Goal: Task Accomplishment & Management: Use online tool/utility

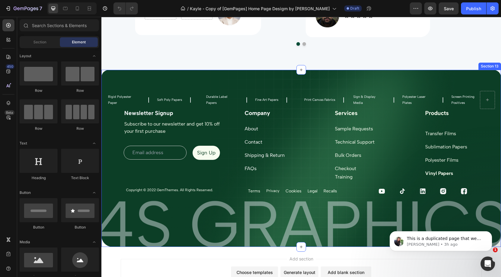
scroll to position [2409, 0]
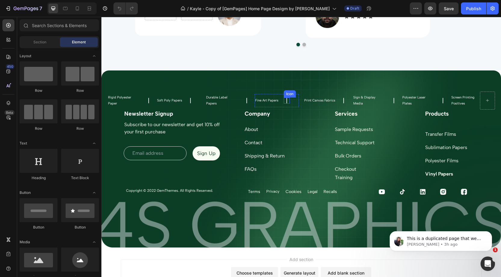
click at [287, 100] on icon at bounding box center [286, 100] width 1 height 5
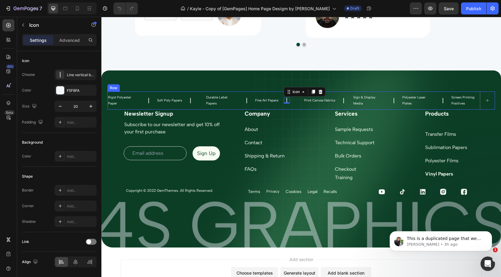
click at [204, 104] on div "Rigid Polyester Paper Text Block Icon Row Soft Poly Papers Text Block Icon Row …" at bounding box center [300, 100] width 387 height 18
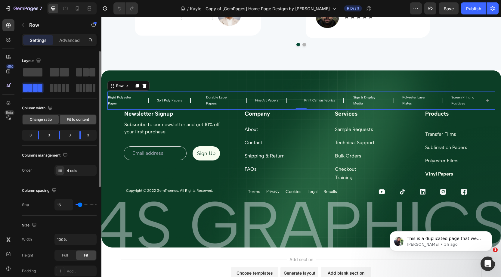
click at [84, 118] on span "Fit to content" at bounding box center [78, 119] width 22 height 5
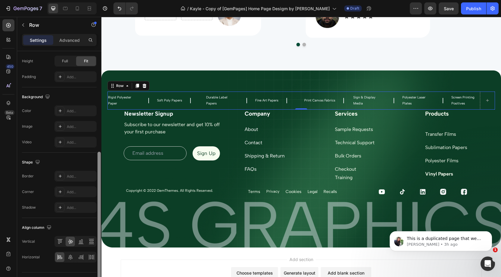
scroll to position [179, 0]
click at [94, 255] on icon at bounding box center [94, 256] width 0 height 5
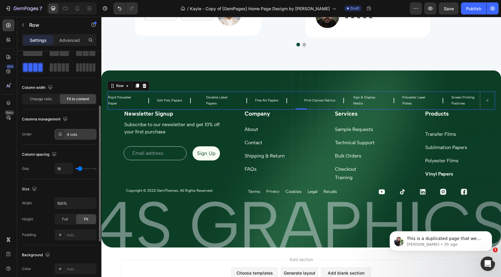
scroll to position [0, 0]
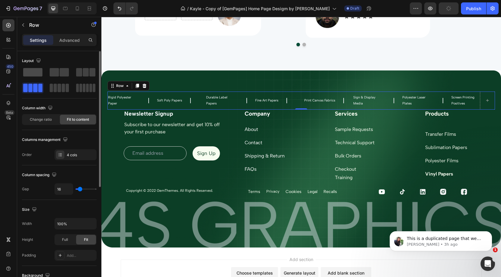
click at [38, 71] on span at bounding box center [32, 72] width 19 height 8
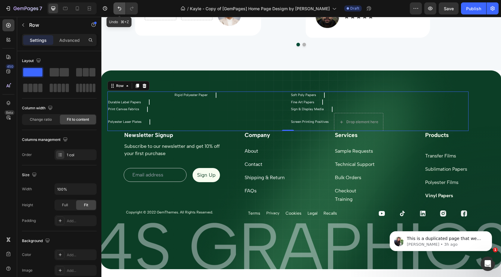
click at [121, 8] on icon "Undo/Redo" at bounding box center [119, 8] width 6 height 6
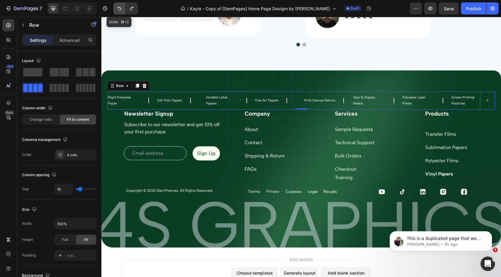
click at [121, 8] on icon "Undo/Redo" at bounding box center [119, 8] width 6 height 6
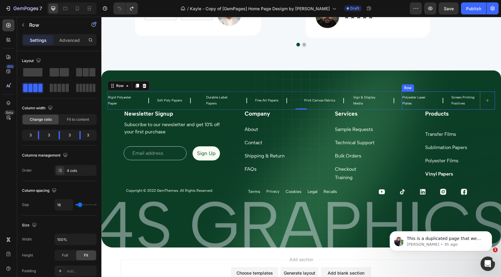
click at [447, 100] on div "Polyester Laser Plates Text Block Icon Row Screen Printing Positives Text Block…" at bounding box center [447, 100] width 93 height 18
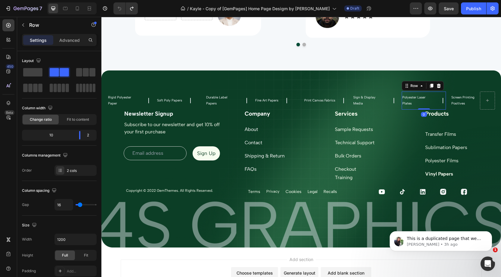
click at [435, 100] on div "Polyester Laser Plates Text Block Icon Row 0" at bounding box center [423, 100] width 44 height 18
click at [444, 99] on icon at bounding box center [443, 100] width 6 height 6
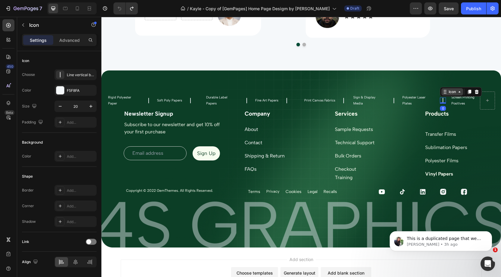
click at [448, 92] on div "Icon" at bounding box center [452, 92] width 10 height 0
click at [63, 8] on icon at bounding box center [65, 8] width 6 height 6
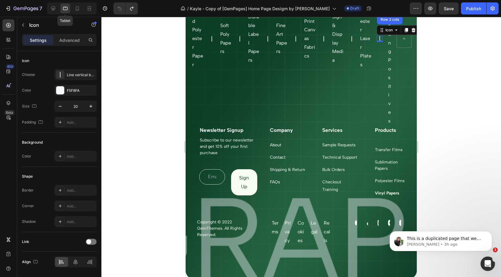
scroll to position [2600, 0]
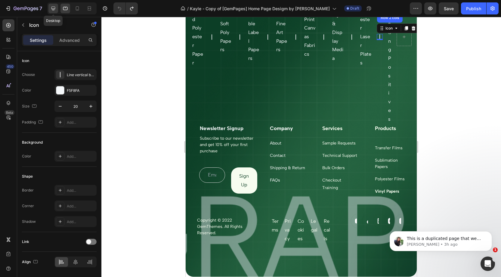
click at [51, 6] on icon at bounding box center [53, 8] width 6 height 6
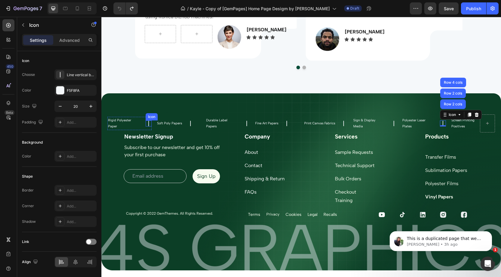
scroll to position [2383, 0]
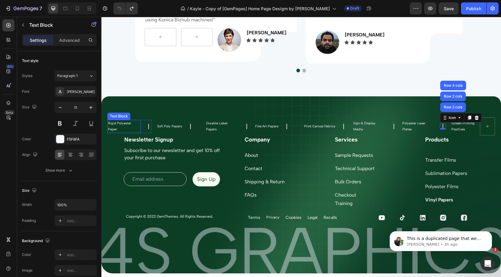
click at [137, 125] on p "Rigid Polyester Paper" at bounding box center [124, 126] width 32 height 12
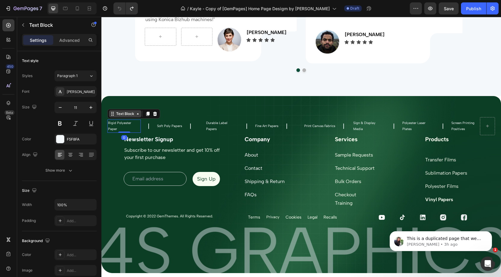
click at [129, 115] on div "Text Block" at bounding box center [125, 113] width 20 height 5
click at [124, 106] on div "Row 2 cols" at bounding box center [121, 103] width 26 height 10
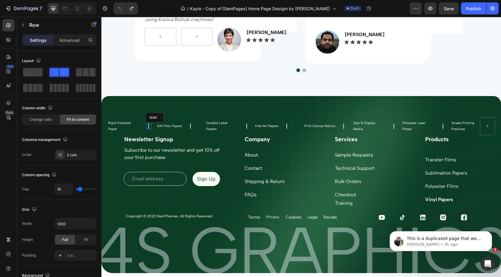
click at [147, 126] on icon at bounding box center [149, 126] width 6 height 6
click at [141, 127] on div "Rigid Polyester Paper Text Block Icon 0 Row" at bounding box center [129, 125] width 44 height 13
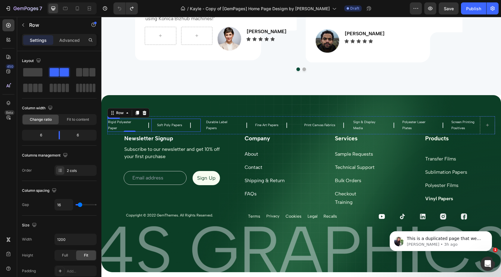
click at [155, 127] on div "Rigid Polyester Paper Text Block Icon Row 0 Soft Poly Papers Text Block Icon Ro…" at bounding box center [153, 124] width 93 height 13
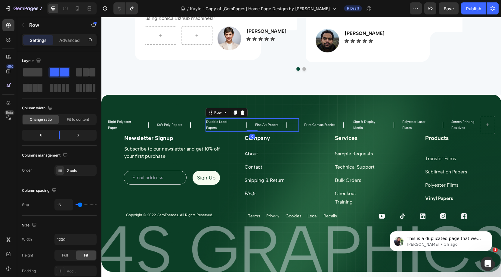
click at [250, 123] on div "Durable Label Papers Text Block Icon Row Fine Art Papers Text Block Icon Row Ro…" at bounding box center [251, 124] width 93 height 13
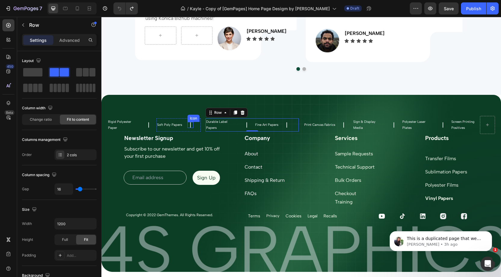
click at [192, 125] on icon at bounding box center [190, 125] width 6 height 6
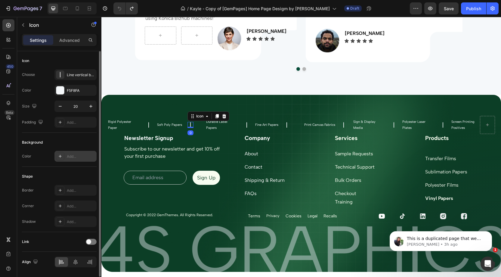
scroll to position [18, 0]
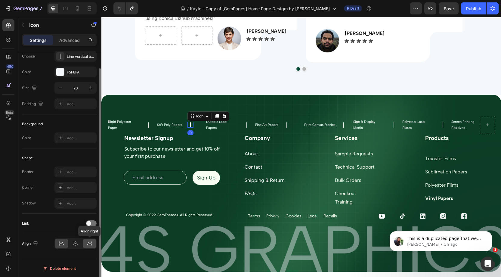
click at [89, 241] on icon at bounding box center [90, 243] width 6 height 6
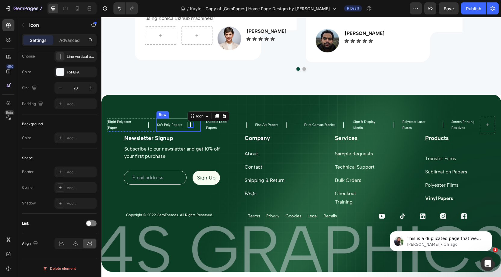
click at [180, 129] on div "Soft Poly Papers Text Block Icon 0 Row" at bounding box center [178, 124] width 44 height 13
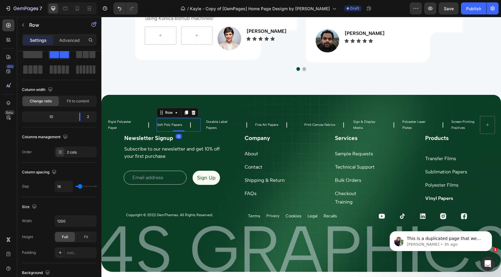
scroll to position [0, 0]
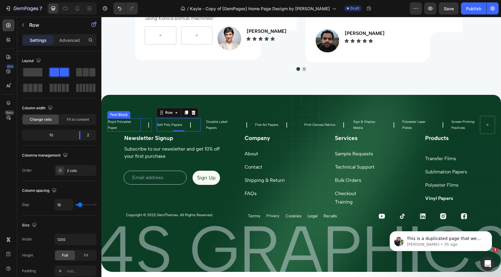
click at [139, 129] on p "Rigid Polyester Paper" at bounding box center [124, 125] width 32 height 12
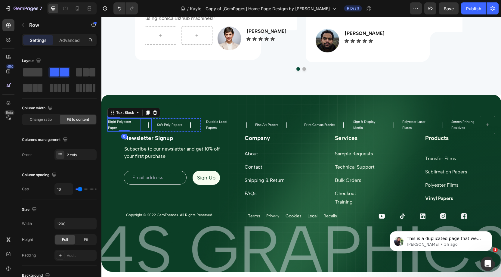
click at [143, 129] on div "Rigid Polyester Paper Text Block 0 Icon Row" at bounding box center [129, 124] width 44 height 13
click at [119, 111] on div "Row" at bounding box center [120, 112] width 10 height 5
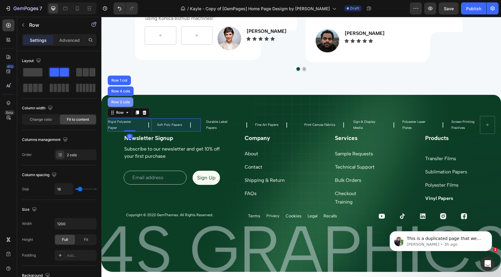
click at [118, 103] on div "Row 2 cols" at bounding box center [120, 102] width 21 height 4
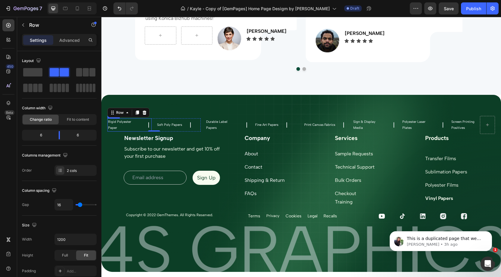
click at [143, 122] on div "Rigid Polyester Paper Text Block Icon Row" at bounding box center [129, 124] width 44 height 13
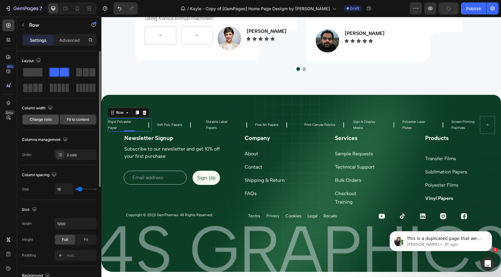
click at [48, 118] on span "Change ratio" at bounding box center [41, 119] width 22 height 5
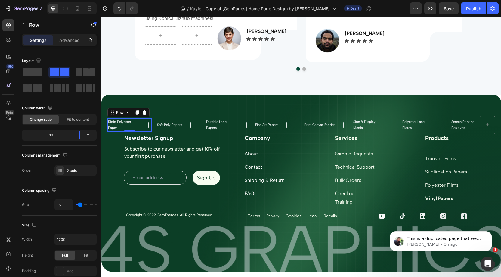
click at [67, 3] on div at bounding box center [71, 8] width 49 height 12
drag, startPoint x: 66, startPoint y: 4, endPoint x: 71, endPoint y: 5, distance: 4.6
click at [67, 4] on div at bounding box center [65, 9] width 10 height 10
type input "100%"
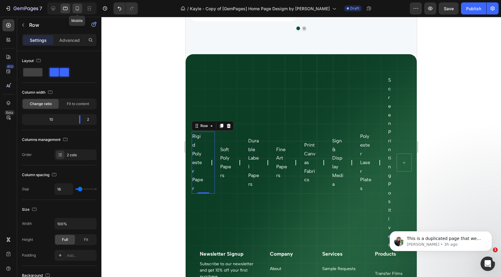
click at [77, 7] on icon at bounding box center [77, 8] width 3 height 4
type input "0"
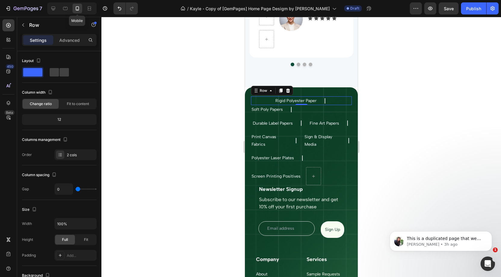
scroll to position [2422, 0]
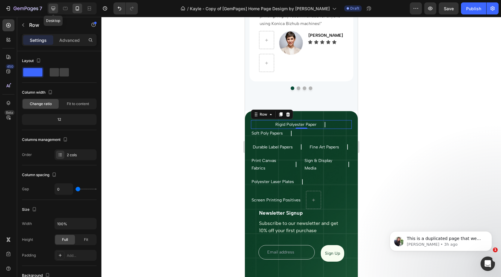
click at [53, 12] on div at bounding box center [53, 9] width 10 height 10
type input "16"
type input "1200"
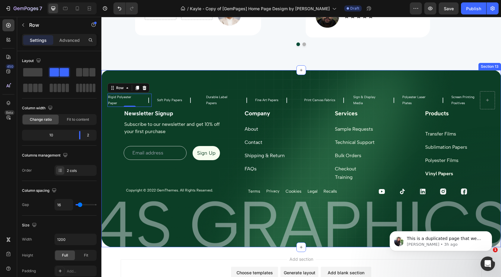
scroll to position [2409, 0]
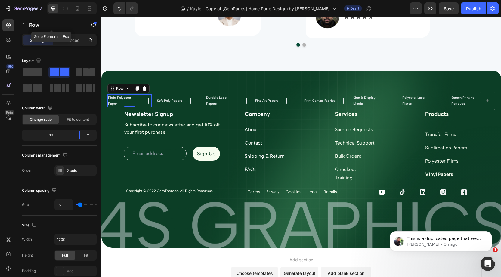
drag, startPoint x: 25, startPoint y: 25, endPoint x: 36, endPoint y: 27, distance: 11.2
click at [26, 25] on button "button" at bounding box center [23, 25] width 10 height 10
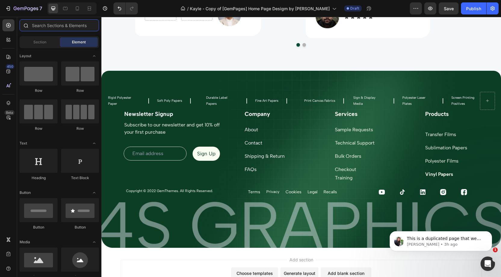
click at [41, 26] on input "text" at bounding box center [59, 25] width 79 height 12
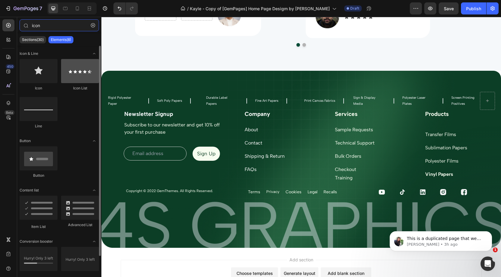
type input "icon"
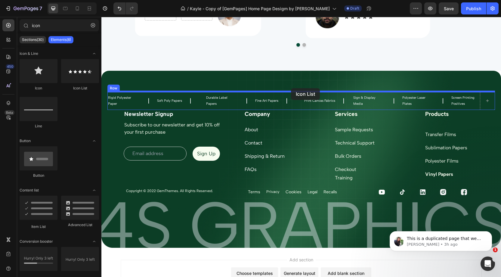
drag, startPoint x: 190, startPoint y: 89, endPoint x: 287, endPoint y: 86, distance: 96.9
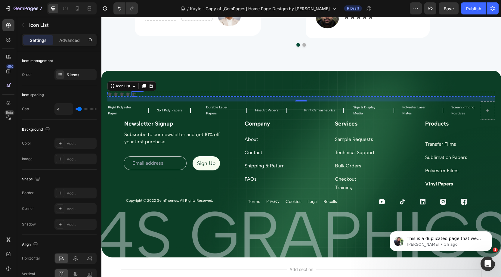
click at [136, 94] on icon at bounding box center [133, 94] width 5 height 5
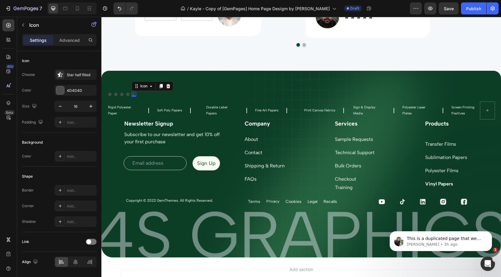
drag, startPoint x: 169, startPoint y: 86, endPoint x: 146, endPoint y: 91, distance: 23.5
click at [168, 86] on icon at bounding box center [168, 86] width 4 height 4
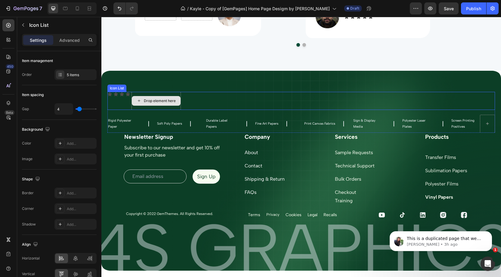
click at [128, 101] on div "Icon Icon Icon Icon Drop element here" at bounding box center [300, 101] width 387 height 18
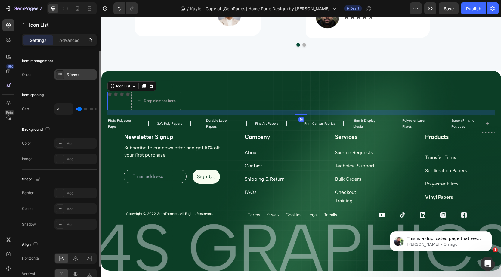
click at [78, 77] on div "5 items" at bounding box center [75, 74] width 42 height 11
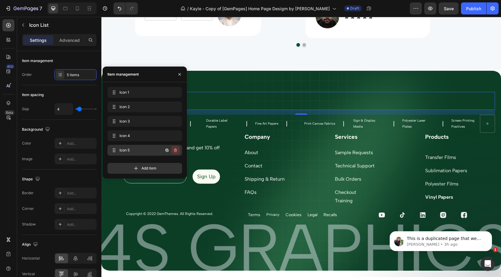
click at [174, 152] on icon "button" at bounding box center [175, 150] width 5 height 5
click at [175, 151] on div "Delete" at bounding box center [171, 149] width 11 height 5
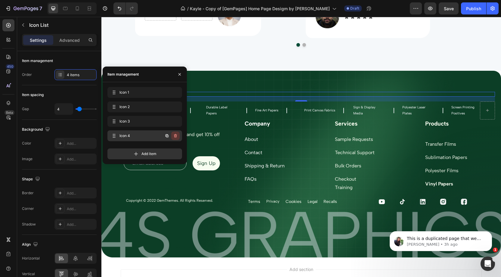
click at [175, 137] on icon "button" at bounding box center [175, 135] width 5 height 5
click at [175, 137] on div "Delete" at bounding box center [171, 135] width 11 height 5
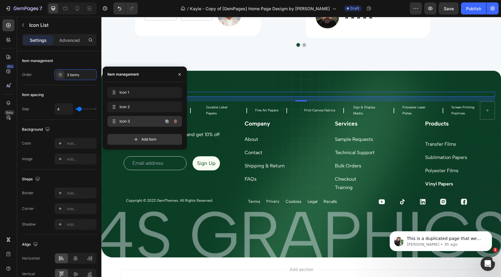
click at [177, 122] on icon "button" at bounding box center [175, 121] width 5 height 5
click at [177, 122] on div "Delete" at bounding box center [171, 120] width 11 height 5
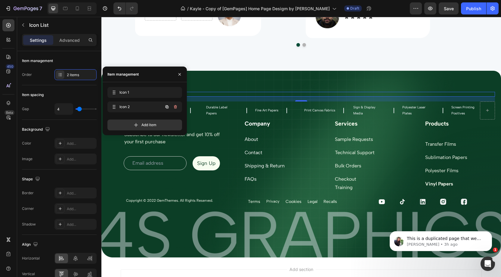
click at [176, 110] on button "button" at bounding box center [175, 107] width 8 height 8
click at [176, 110] on button "Delete" at bounding box center [171, 107] width 17 height 8
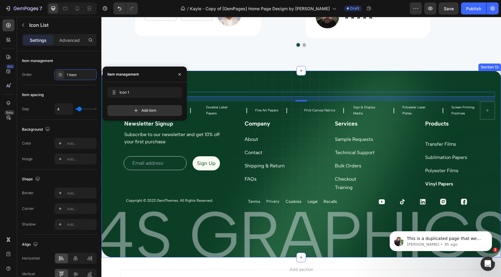
click at [202, 80] on div "Icon Icon List 16 Rigid Polyester Paper Text Block Icon Row Soft Poly Papers Te…" at bounding box center [300, 164] width 399 height 187
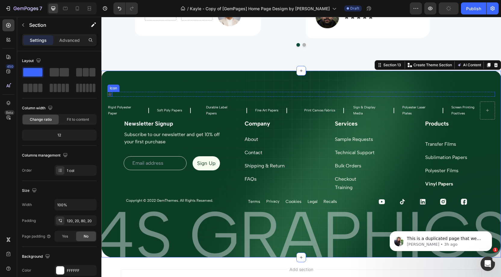
click at [109, 94] on div "Icon" at bounding box center [109, 94] width 5 height 5
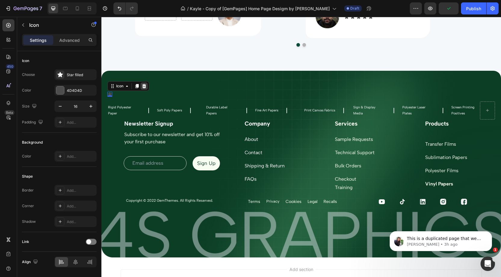
click at [145, 87] on icon at bounding box center [144, 86] width 5 height 5
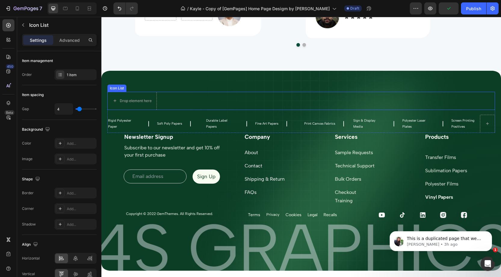
click at [171, 99] on div "Drop element here" at bounding box center [300, 101] width 387 height 18
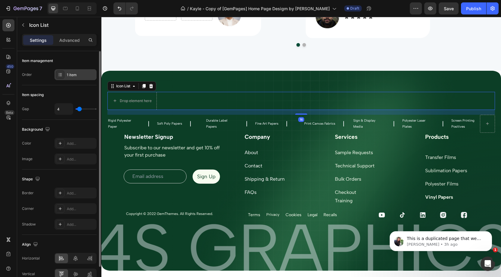
click at [72, 77] on div "1 item" at bounding box center [75, 74] width 42 height 11
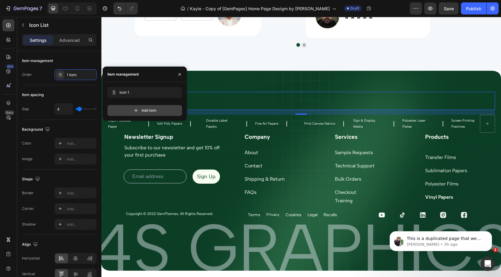
click at [136, 109] on icon at bounding box center [136, 111] width 4 height 4
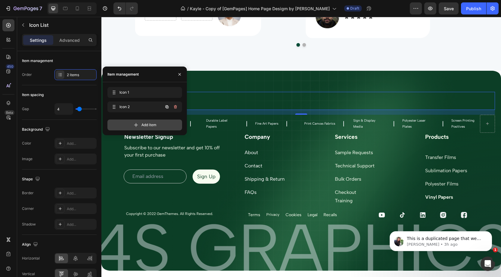
click at [136, 109] on div "Icon 2 Icon 2" at bounding box center [136, 107] width 53 height 8
click at [138, 123] on icon at bounding box center [136, 125] width 6 height 6
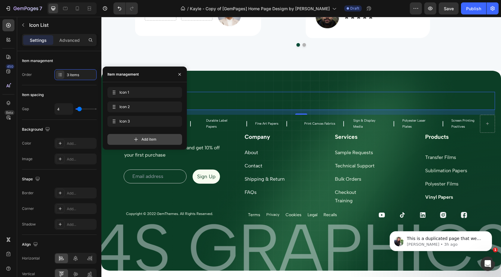
click at [137, 137] on icon at bounding box center [136, 139] width 6 height 6
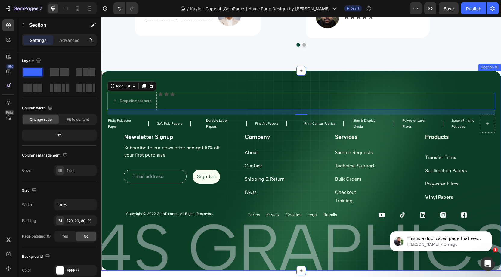
click at [265, 74] on div "Drop element here Icon Icon Icon Icon List 16 Rigid Polyester Paper Text Block …" at bounding box center [300, 171] width 399 height 200
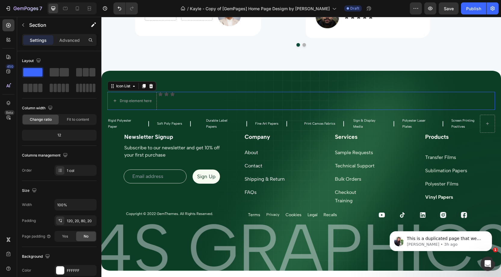
click at [171, 97] on div "Drop element here Icon Icon Icon" at bounding box center [300, 101] width 387 height 18
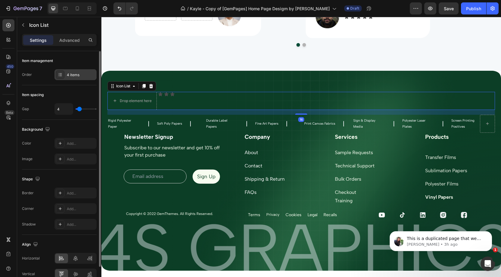
drag, startPoint x: 88, startPoint y: 76, endPoint x: 94, endPoint y: 75, distance: 7.1
click at [88, 76] on div "4 items" at bounding box center [81, 74] width 28 height 5
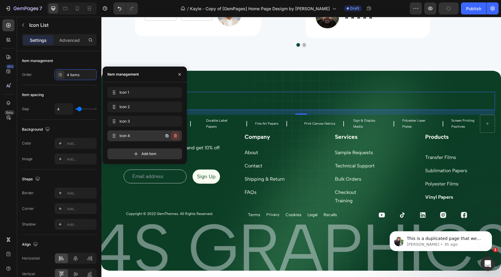
click at [177, 138] on button "button" at bounding box center [175, 135] width 8 height 8
click at [175, 134] on div "Delete" at bounding box center [171, 135] width 11 height 5
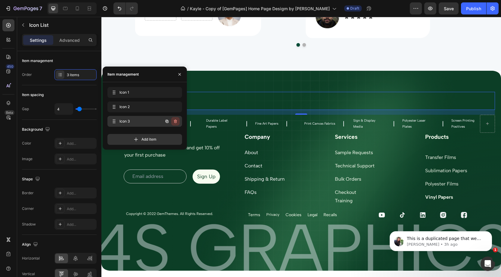
click at [178, 121] on button "button" at bounding box center [175, 121] width 8 height 8
click at [178, 118] on button "Delete" at bounding box center [171, 121] width 17 height 8
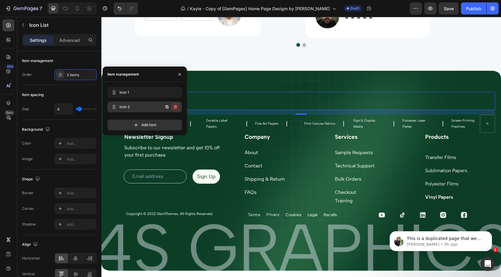
click at [177, 107] on icon "button" at bounding box center [175, 106] width 5 height 5
click at [177, 107] on div "Delete" at bounding box center [171, 106] width 11 height 5
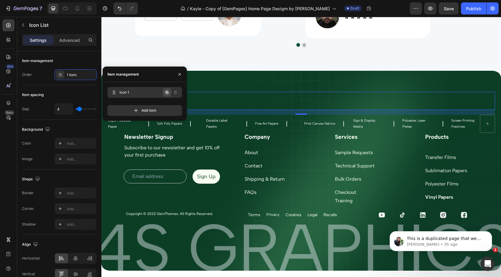
click at [167, 91] on icon "button" at bounding box center [166, 92] width 3 height 3
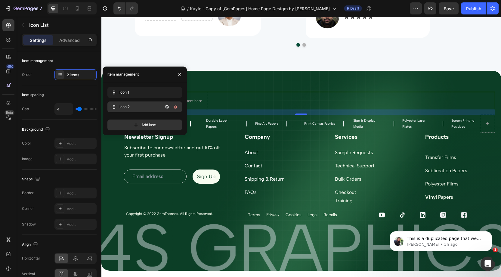
click at [167, 103] on button "button" at bounding box center [167, 107] width 8 height 8
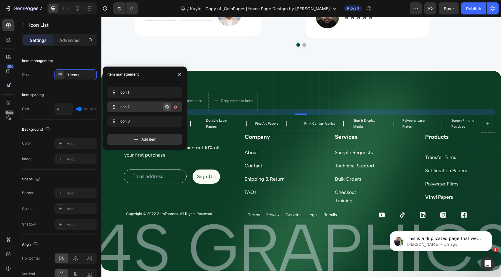
click at [168, 108] on icon "button" at bounding box center [166, 106] width 5 height 5
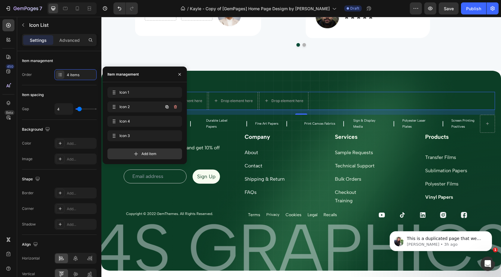
click at [168, 108] on icon "button" at bounding box center [166, 106] width 5 height 5
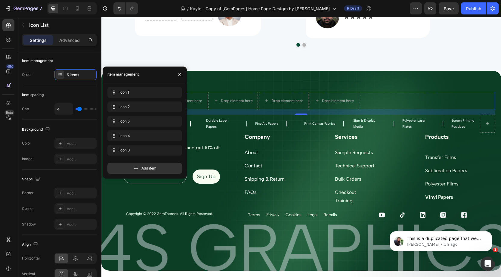
click at [374, 107] on div "Drop element here Drop element here Drop element here Drop element here Drop el…" at bounding box center [300, 101] width 387 height 18
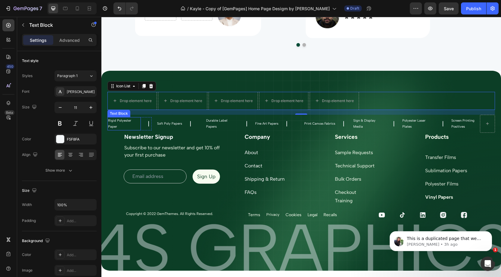
click at [119, 121] on p "Rigid Polyester Paper" at bounding box center [124, 124] width 32 height 12
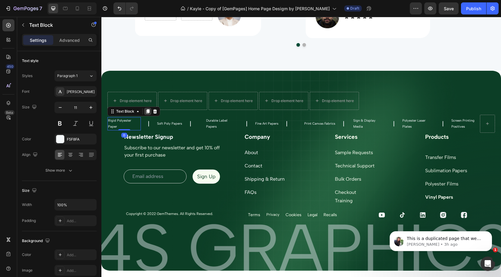
click at [148, 112] on icon at bounding box center [147, 111] width 3 height 4
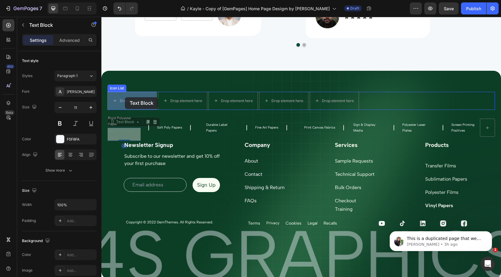
drag, startPoint x: 125, startPoint y: 109, endPoint x: 125, endPoint y: 97, distance: 12.0
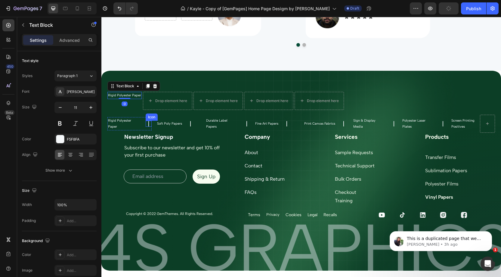
click at [149, 125] on icon at bounding box center [149, 124] width 6 height 6
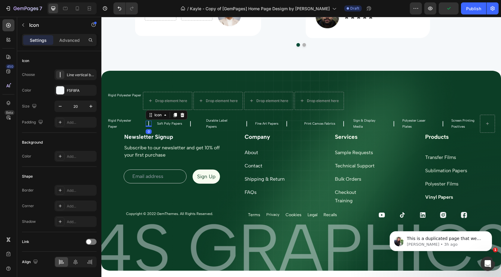
click at [177, 114] on icon at bounding box center [175, 115] width 3 height 4
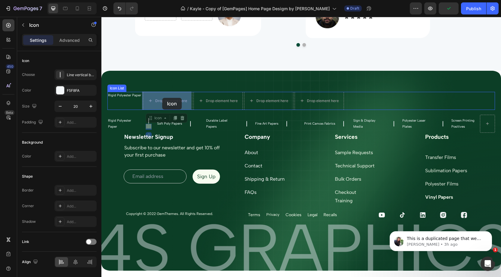
drag, startPoint x: 162, startPoint y: 114, endPoint x: 162, endPoint y: 98, distance: 16.5
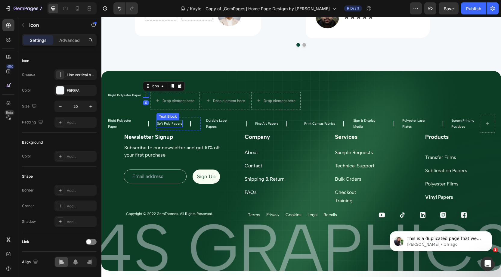
click at [167, 122] on p "Soft Poly Papers" at bounding box center [169, 124] width 25 height 6
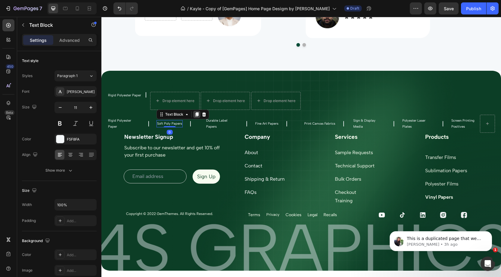
click at [198, 114] on icon at bounding box center [196, 114] width 3 height 4
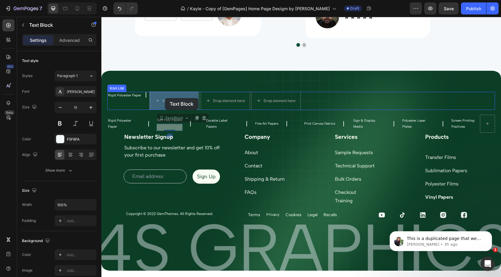
drag, startPoint x: 169, startPoint y: 118, endPoint x: 165, endPoint y: 98, distance: 21.2
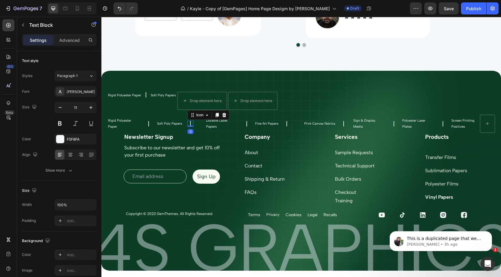
click at [191, 125] on div "Icon 0" at bounding box center [190, 124] width 6 height 6
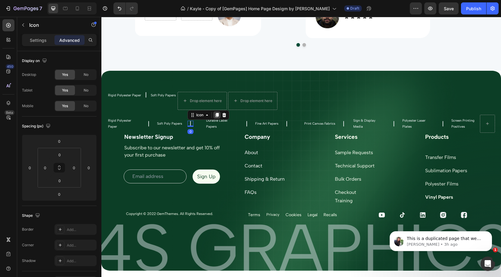
click at [218, 117] on div at bounding box center [216, 114] width 7 height 7
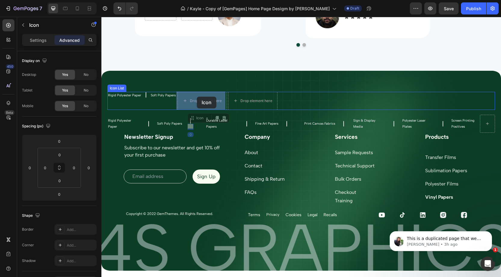
drag, startPoint x: 200, startPoint y: 119, endPoint x: 215, endPoint y: 111, distance: 17.4
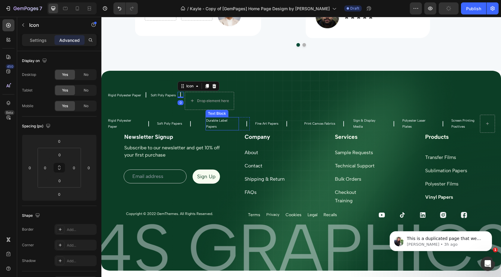
click at [223, 124] on p "Durable Label Papers" at bounding box center [222, 124] width 32 height 12
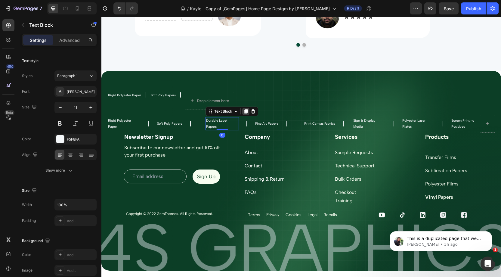
drag, startPoint x: 244, startPoint y: 115, endPoint x: 236, endPoint y: 115, distance: 7.8
click at [244, 114] on icon at bounding box center [245, 111] width 5 height 5
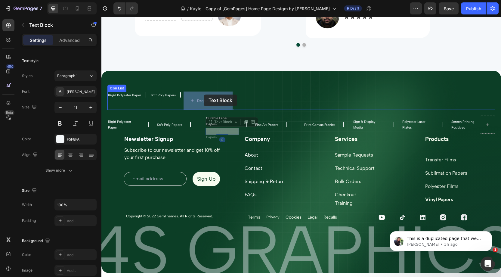
drag, startPoint x: 226, startPoint y: 118, endPoint x: 203, endPoint y: 94, distance: 32.7
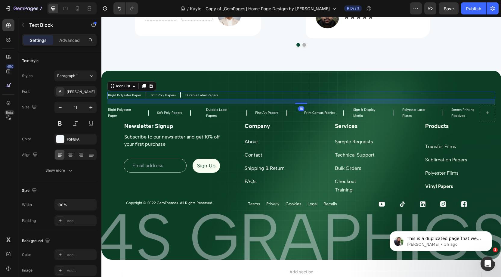
drag, startPoint x: 235, startPoint y: 96, endPoint x: 232, endPoint y: 96, distance: 3.3
click at [235, 96] on div "Rigid Polyester Paper Text Block Icon Soft Poly Papers Text Block Icon Durable …" at bounding box center [300, 95] width 387 height 7
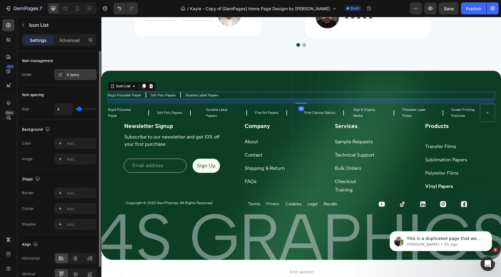
click at [70, 77] on div "5 items" at bounding box center [75, 74] width 42 height 11
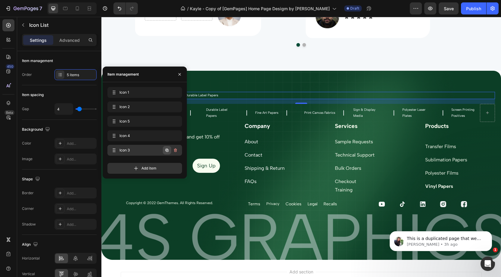
click at [168, 150] on icon "button" at bounding box center [166, 150] width 5 height 5
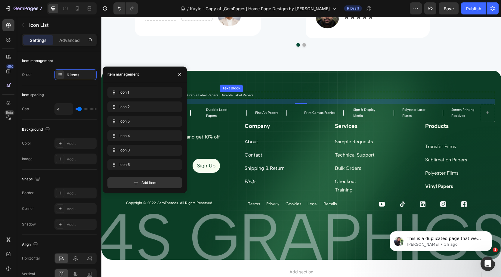
click at [227, 96] on p "Durable Label Papers" at bounding box center [236, 95] width 33 height 6
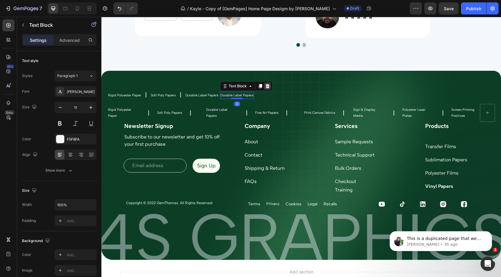
click at [267, 86] on icon at bounding box center [267, 86] width 5 height 5
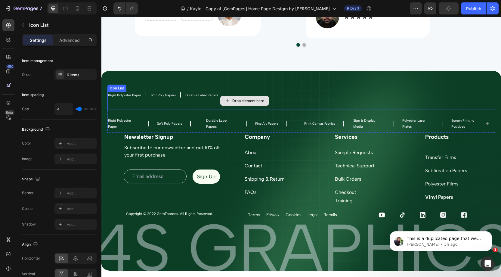
click at [236, 95] on div "Drop element here" at bounding box center [244, 101] width 49 height 18
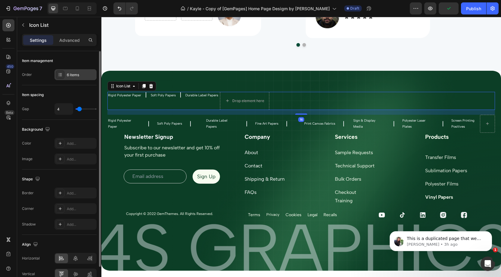
click at [69, 77] on div "6 items" at bounding box center [75, 74] width 42 height 11
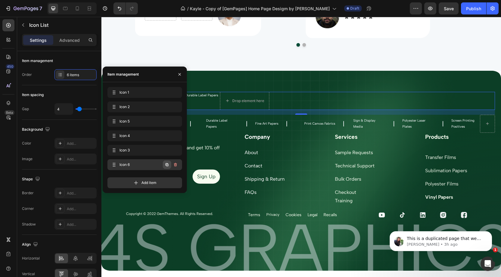
click at [164, 163] on icon "button" at bounding box center [166, 164] width 5 height 5
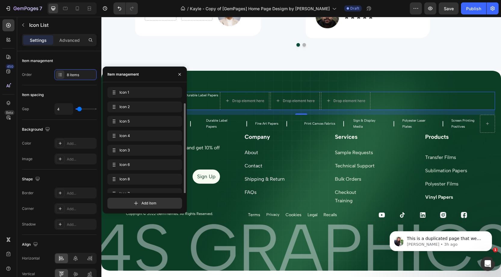
scroll to position [8, 0]
click at [164, 163] on div "Icon 6 Icon 6" at bounding box center [144, 157] width 75 height 13
click at [166, 185] on icon "button" at bounding box center [166, 185] width 5 height 5
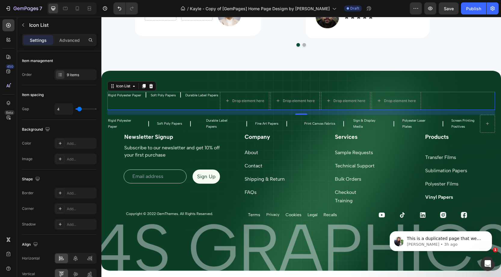
click at [209, 103] on div "Rigid Polyester Paper Text Block Icon Soft Poly Papers Text Block Icon Durable …" at bounding box center [300, 101] width 387 height 18
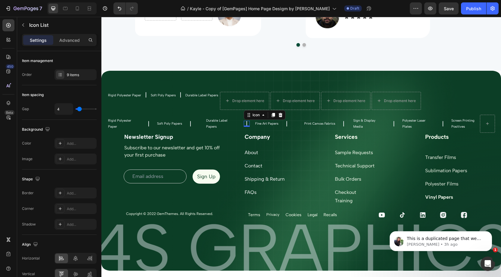
click at [247, 124] on icon at bounding box center [247, 124] width 6 height 6
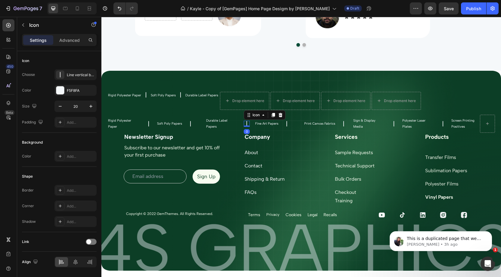
drag, startPoint x: 273, startPoint y: 115, endPoint x: 257, endPoint y: 118, distance: 16.3
click at [273, 115] on icon at bounding box center [273, 115] width 3 height 4
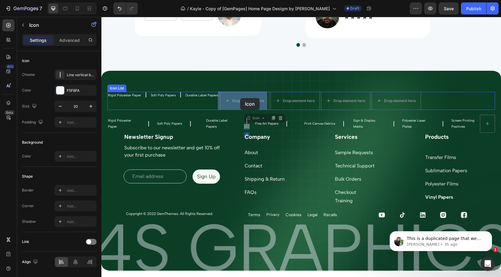
drag, startPoint x: 252, startPoint y: 118, endPoint x: 239, endPoint y: 98, distance: 24.3
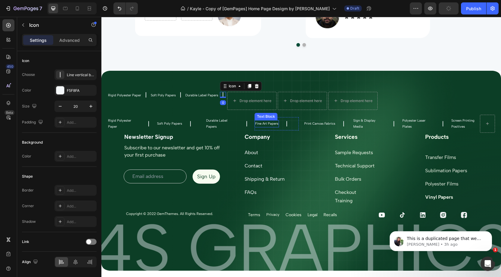
click at [261, 121] on p "Fine Art Papers" at bounding box center [266, 124] width 23 height 6
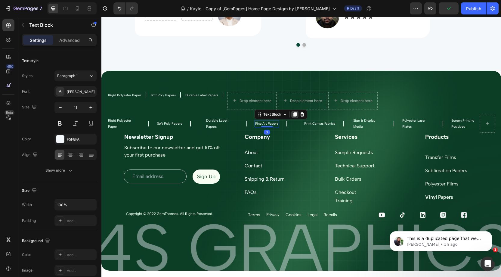
click at [293, 115] on icon at bounding box center [294, 114] width 5 height 5
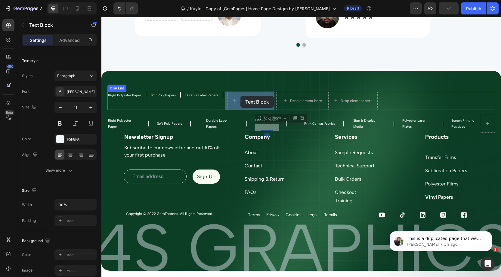
drag, startPoint x: 259, startPoint y: 112, endPoint x: 240, endPoint y: 96, distance: 24.9
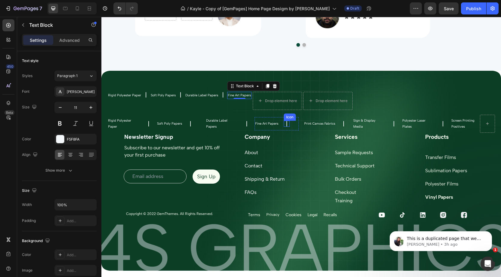
click at [286, 123] on icon at bounding box center [287, 124] width 6 height 6
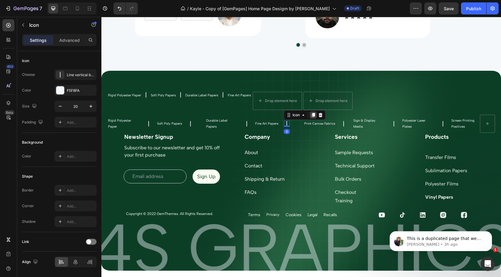
click at [314, 115] on icon at bounding box center [313, 115] width 3 height 4
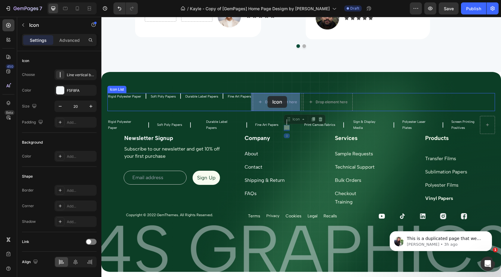
drag, startPoint x: 291, startPoint y: 119, endPoint x: 266, endPoint y: 96, distance: 33.4
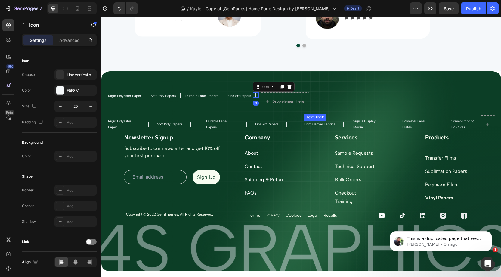
click at [315, 122] on p "Print Canvas Fabrics" at bounding box center [319, 124] width 31 height 6
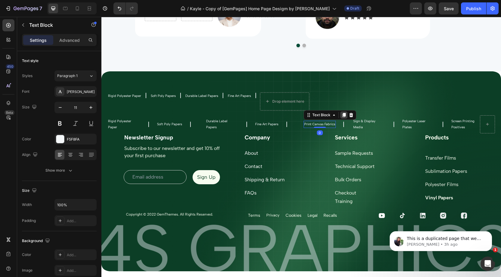
click at [344, 114] on icon at bounding box center [343, 115] width 3 height 4
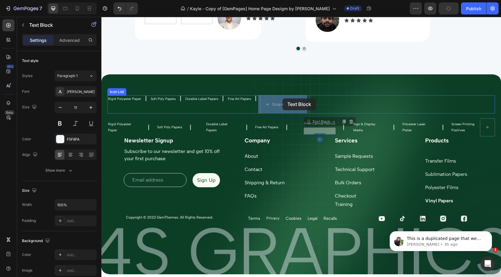
drag, startPoint x: 330, startPoint y: 118, endPoint x: 284, endPoint y: 98, distance: 49.9
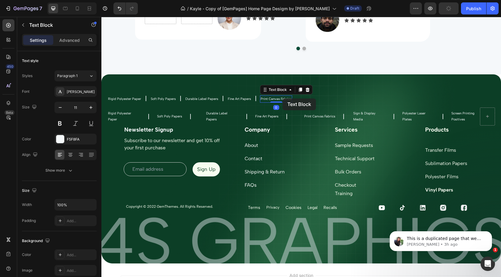
scroll to position [2408, 0]
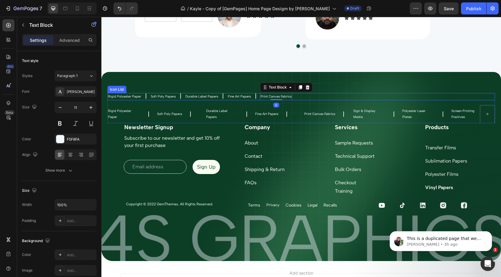
click at [309, 97] on div "Rigid Polyester Paper Text Block Icon Soft Poly Papers Text Block Icon Durable …" at bounding box center [300, 96] width 387 height 7
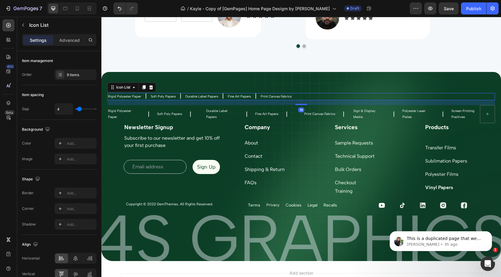
scroll to position [2412, 0]
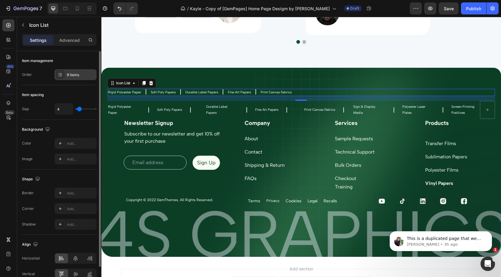
click at [71, 75] on div "9 items" at bounding box center [81, 74] width 28 height 5
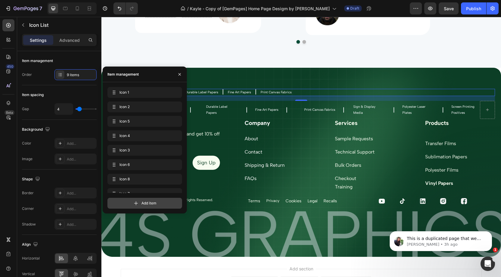
click at [151, 202] on span "Add item" at bounding box center [148, 202] width 15 height 5
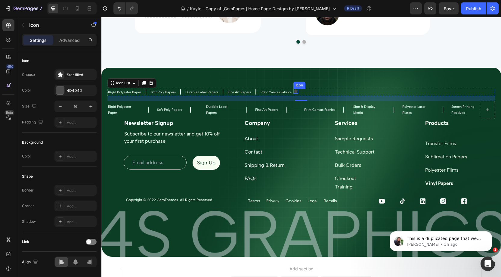
click at [294, 93] on div "Icon" at bounding box center [295, 91] width 5 height 5
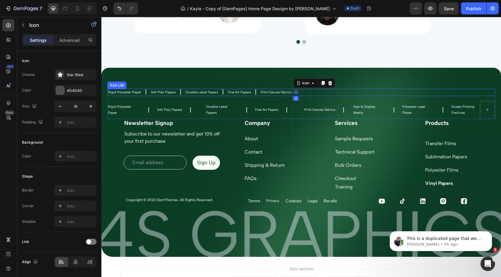
scroll to position [2413, 0]
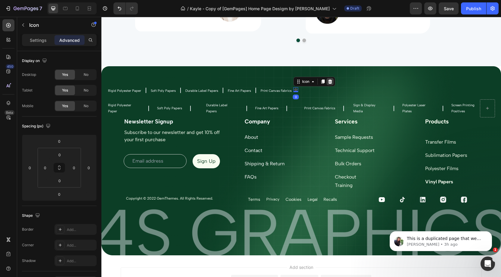
click at [328, 81] on icon at bounding box center [330, 81] width 4 height 4
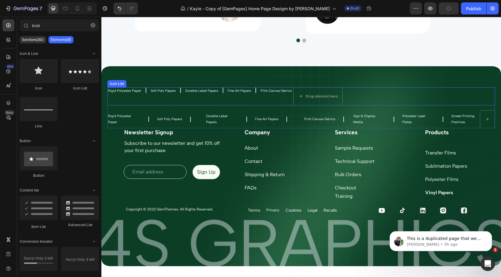
click at [278, 97] on div "Rigid Polyester Paper Text Block Icon Soft Poly Papers Text Block Icon Durable …" at bounding box center [300, 96] width 387 height 18
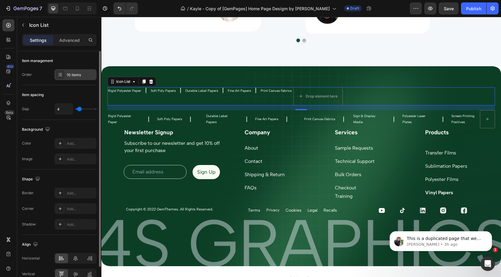
click at [68, 74] on div "10 items" at bounding box center [81, 74] width 28 height 5
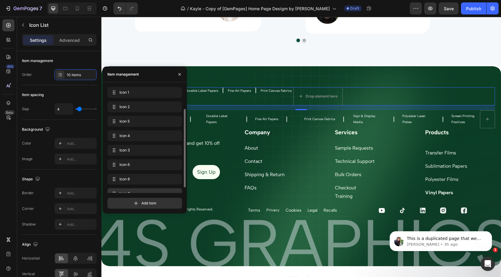
scroll to position [37, 0]
click at [168, 184] on icon "button" at bounding box center [166, 185] width 5 height 5
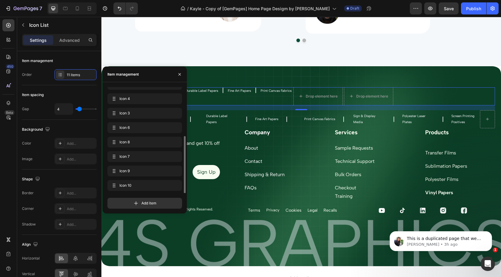
scroll to position [51, 0]
click at [168, 185] on icon "button" at bounding box center [166, 185] width 5 height 5
click at [168, 185] on icon "button" at bounding box center [167, 185] width 1 height 1
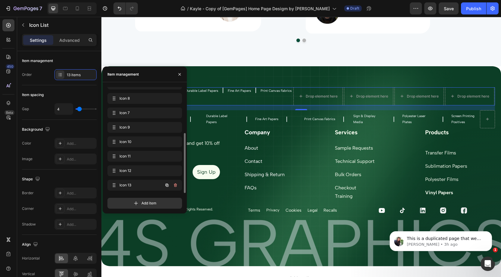
click at [168, 185] on icon "button" at bounding box center [167, 185] width 1 height 1
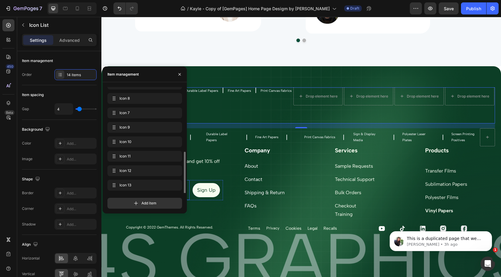
scroll to position [95, 0]
click at [291, 115] on div "Rigid Polyester Paper Text Block Icon Soft Poly Papers Text Block Icon Durable …" at bounding box center [300, 105] width 387 height 36
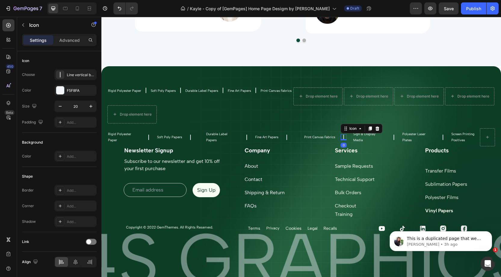
click at [344, 136] on icon at bounding box center [343, 137] width 6 height 6
click at [369, 128] on icon at bounding box center [369, 128] width 3 height 4
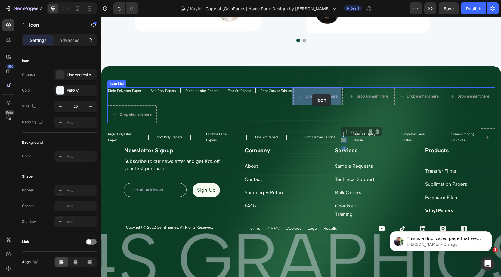
drag, startPoint x: 348, startPoint y: 133, endPoint x: 311, endPoint y: 94, distance: 53.6
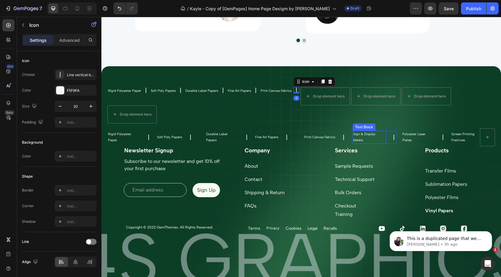
click at [369, 137] on p "Sign & Display Media" at bounding box center [369, 137] width 32 height 12
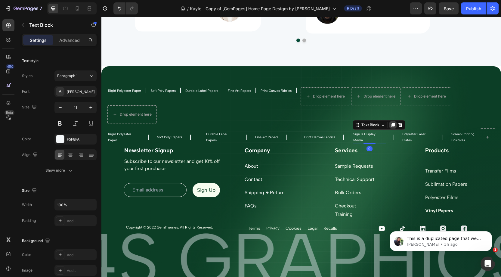
click at [394, 127] on icon at bounding box center [392, 125] width 3 height 4
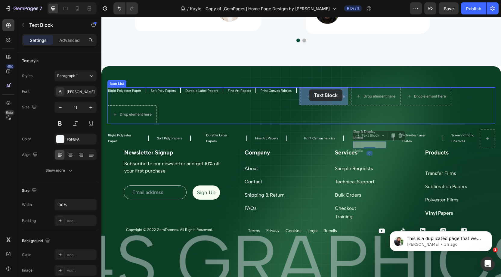
drag, startPoint x: 374, startPoint y: 131, endPoint x: 309, endPoint y: 90, distance: 76.5
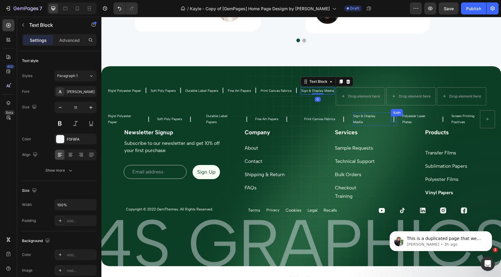
click at [393, 117] on icon at bounding box center [394, 119] width 6 height 6
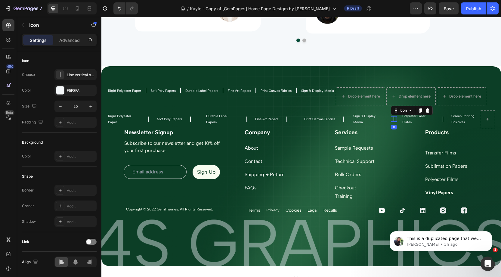
drag, startPoint x: 420, startPoint y: 111, endPoint x: 403, endPoint y: 113, distance: 17.0
click at [420, 111] on icon at bounding box center [420, 110] width 3 height 4
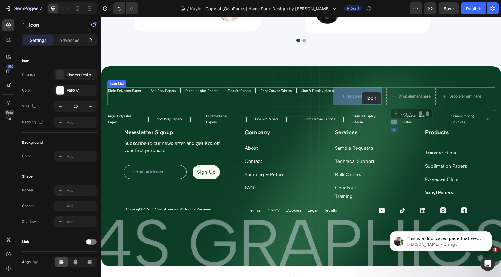
drag, startPoint x: 402, startPoint y: 114, endPoint x: 361, endPoint y: 92, distance: 45.9
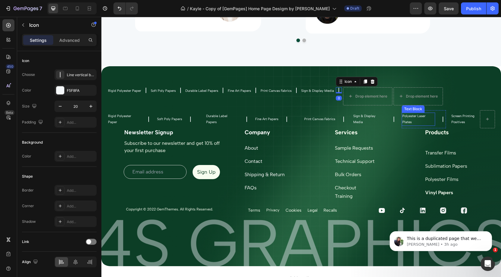
click at [418, 117] on p "Polyester Laser Plates" at bounding box center [418, 119] width 32 height 12
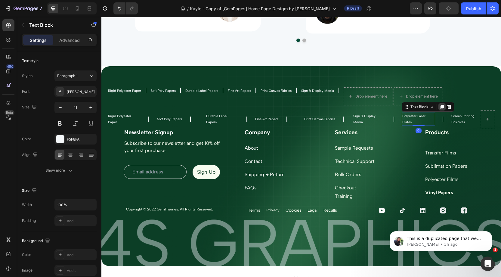
click at [440, 109] on div at bounding box center [441, 106] width 7 height 7
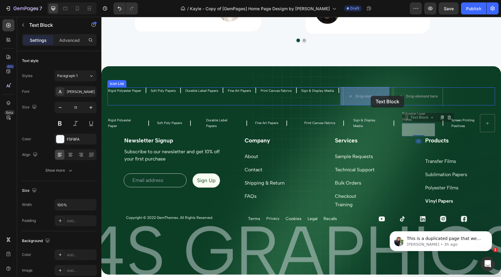
drag, startPoint x: 383, startPoint y: 105, endPoint x: 372, endPoint y: 95, distance: 14.3
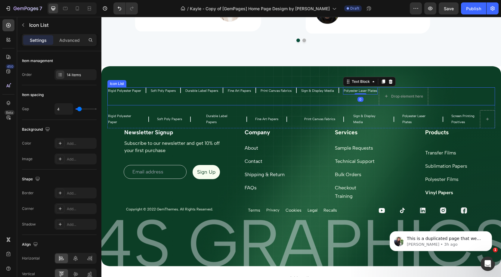
click at [291, 98] on div "Rigid Polyester Paper Text Block Icon Soft Poly Papers Text Block Icon Durable …" at bounding box center [300, 96] width 387 height 18
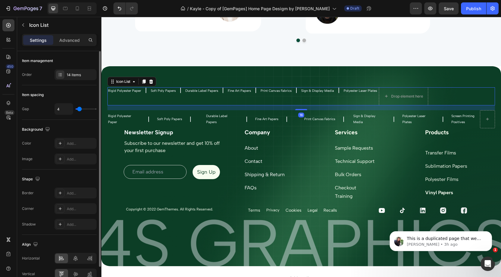
drag, startPoint x: 67, startPoint y: 76, endPoint x: 80, endPoint y: 81, distance: 14.3
click at [67, 76] on div "14 items" at bounding box center [81, 74] width 28 height 5
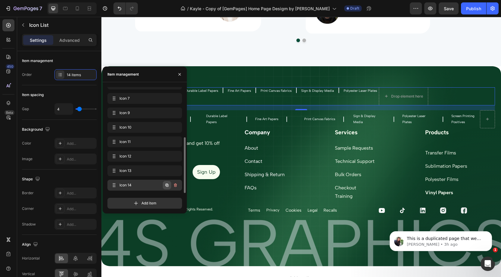
click at [168, 184] on icon "button" at bounding box center [166, 184] width 3 height 3
click at [168, 186] on icon "button" at bounding box center [166, 185] width 5 height 5
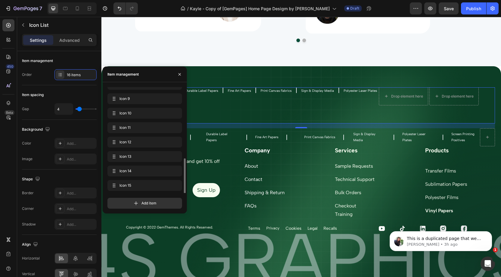
scroll to position [124, 0]
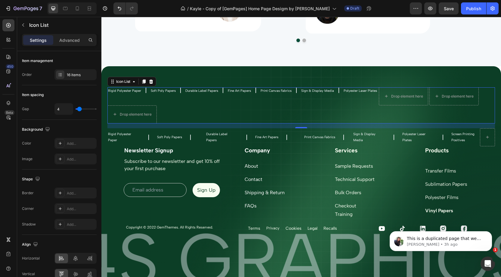
click at [407, 118] on div "Rigid Polyester Paper Text Block Icon Soft Poly Papers Text Block Icon Durable …" at bounding box center [300, 105] width 387 height 36
click at [444, 137] on icon at bounding box center [443, 137] width 6 height 6
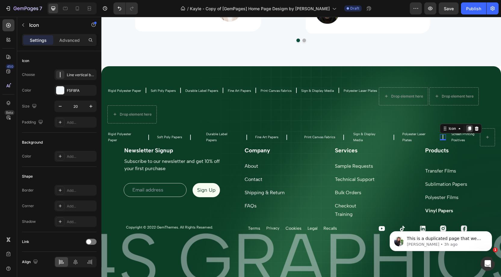
click at [469, 128] on icon at bounding box center [469, 128] width 3 height 4
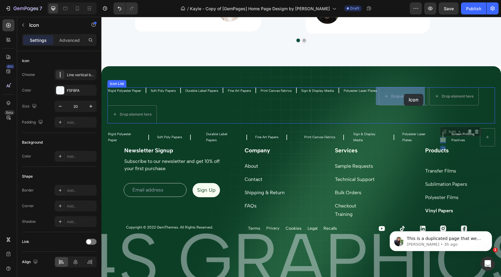
drag, startPoint x: 443, startPoint y: 124, endPoint x: 403, endPoint y: 93, distance: 49.9
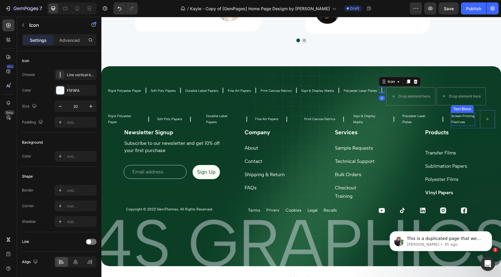
click at [462, 119] on p "Screen Printing Positives" at bounding box center [462, 119] width 23 height 12
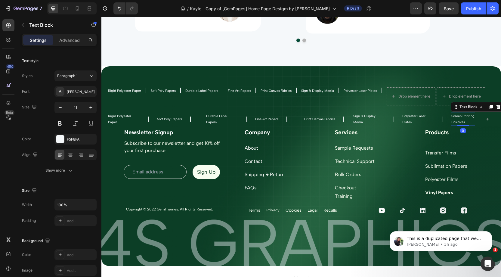
drag, startPoint x: 491, startPoint y: 106, endPoint x: 478, endPoint y: 111, distance: 14.1
click at [491, 107] on icon at bounding box center [490, 107] width 3 height 4
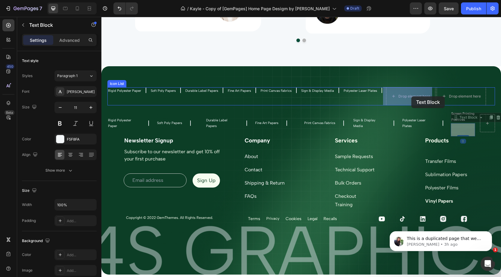
drag, startPoint x: 464, startPoint y: 117, endPoint x: 410, endPoint y: 94, distance: 59.0
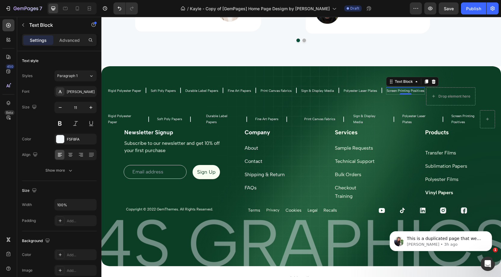
scroll to position [2411, 0]
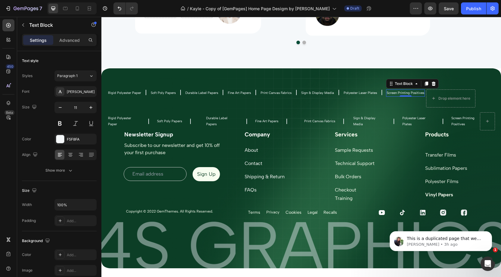
click at [402, 100] on div "0" at bounding box center [405, 101] width 6 height 5
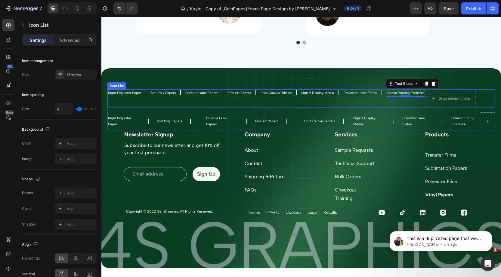
click at [262, 105] on div "Rigid Polyester Paper Text Block Icon Soft Poly Papers Text Block Icon Durable …" at bounding box center [300, 98] width 387 height 18
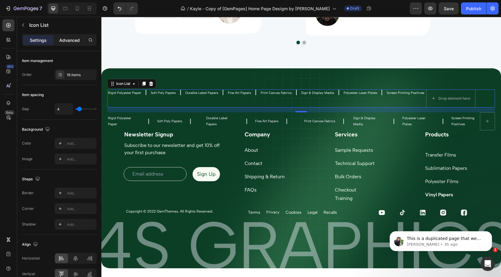
click at [72, 43] on div "Advanced" at bounding box center [69, 40] width 30 height 10
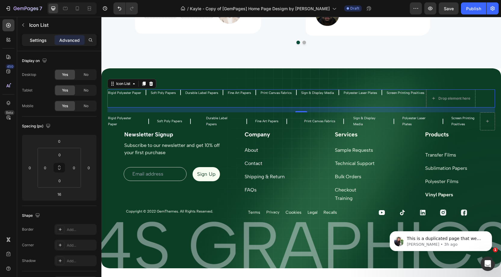
click at [44, 39] on p "Settings" at bounding box center [38, 40] width 17 height 6
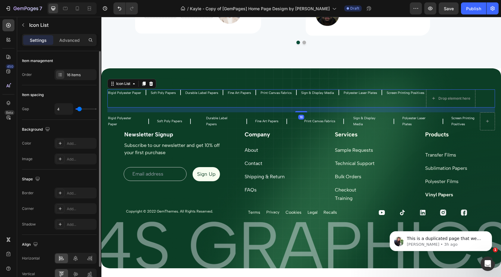
scroll to position [30, 0]
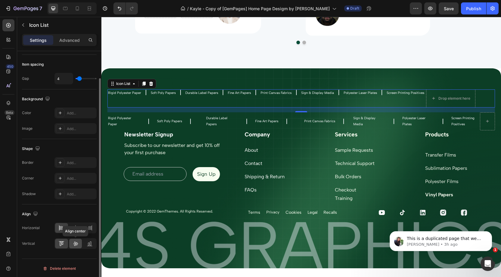
click at [78, 241] on icon at bounding box center [75, 243] width 6 height 6
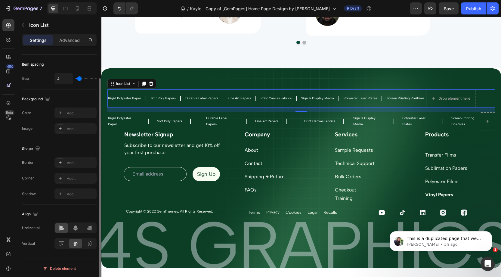
scroll to position [0, 0]
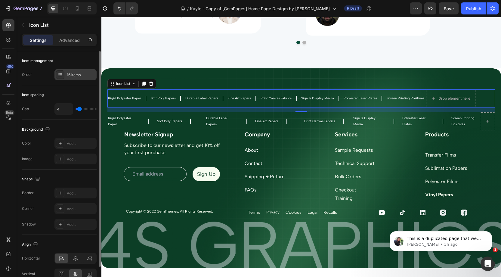
click at [74, 76] on div "16 items" at bounding box center [81, 74] width 28 height 5
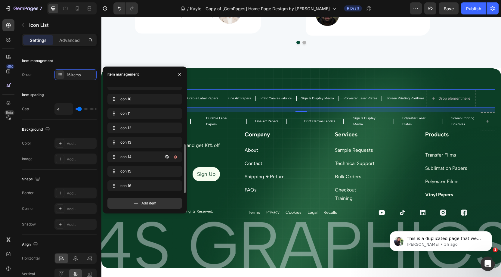
scroll to position [124, 0]
click at [174, 186] on icon "button" at bounding box center [175, 185] width 5 height 5
click at [174, 186] on div "Delete" at bounding box center [171, 185] width 11 height 5
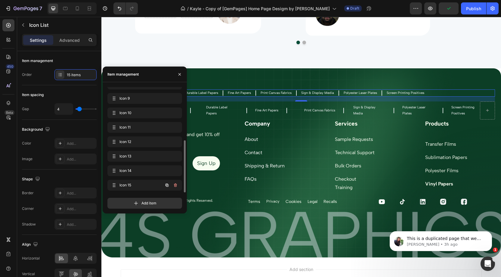
scroll to position [109, 0]
click at [443, 92] on div "Rigid Polyester Paper Text Block Icon Soft Poly Papers Text Block Icon Durable …" at bounding box center [300, 92] width 387 height 7
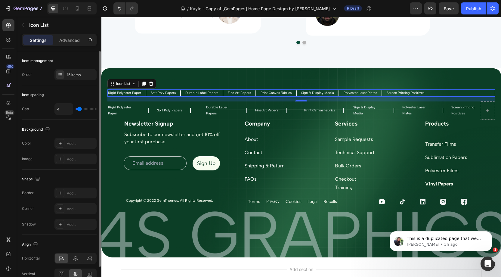
type input "7"
type input "8"
type input "9"
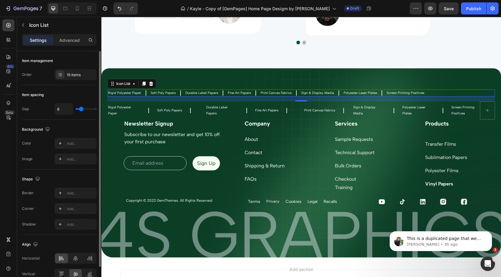
type input "9"
type input "10"
type input "11"
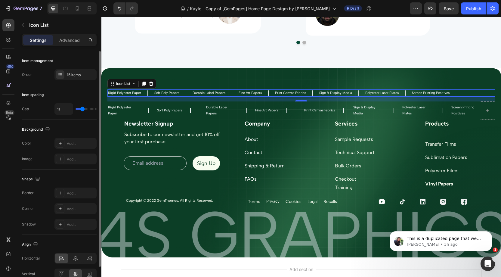
type input "12"
type input "13"
type input "14"
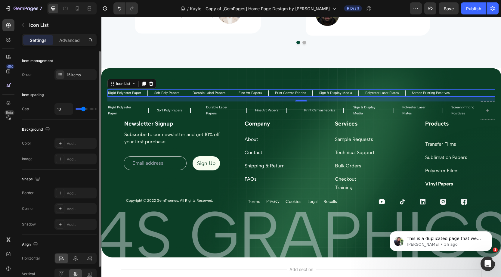
type input "14"
type input "15"
type input "20"
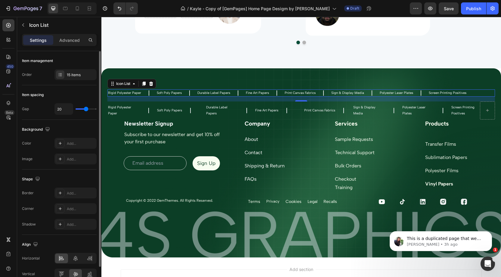
type input "21"
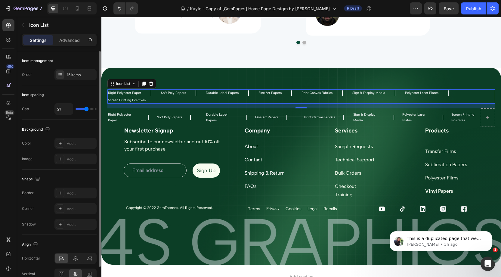
type input "26"
type input "29"
type input "30"
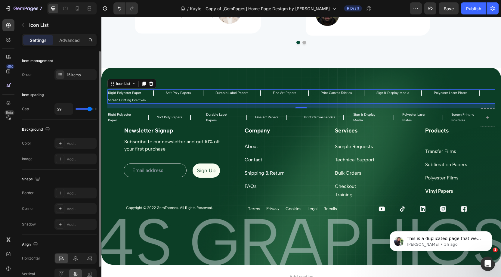
type input "30"
type input "31"
type input "32"
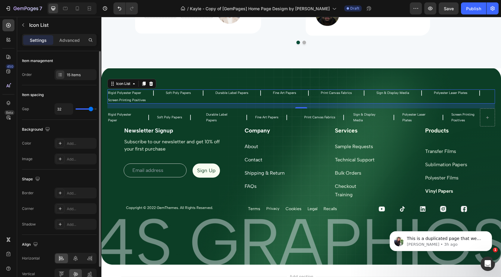
type input "33"
type input "34"
type input "35"
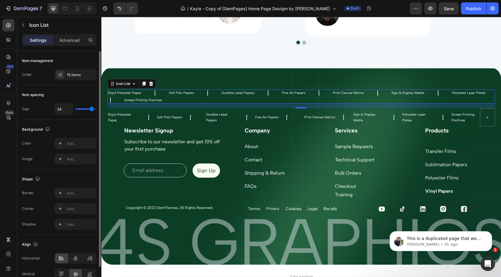
type input "35"
type input "36"
type input "38"
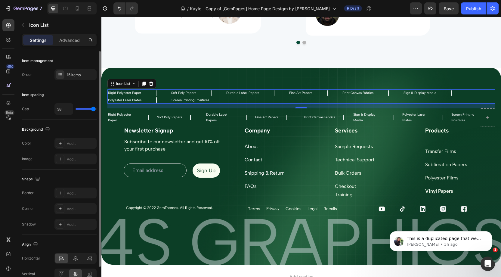
type input "39"
type input "40"
type input "39"
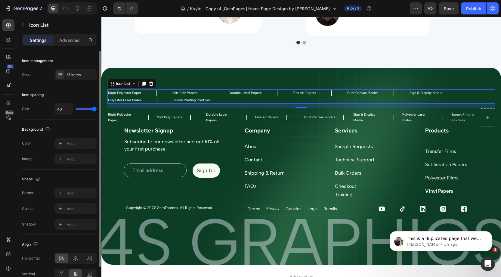
type input "39"
type input "38"
type input "37"
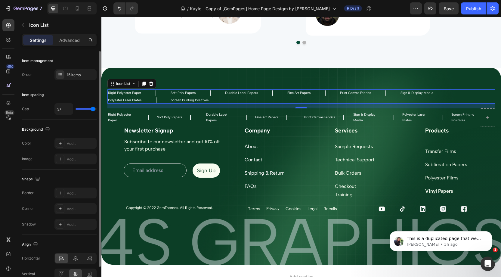
type input "36"
type input "35"
type input "34"
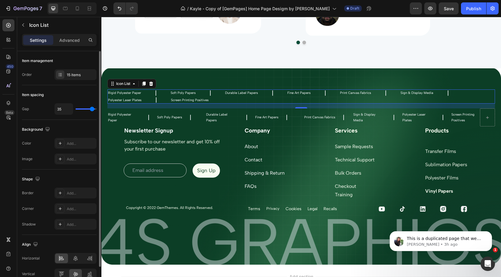
type input "34"
type input "35"
type input "36"
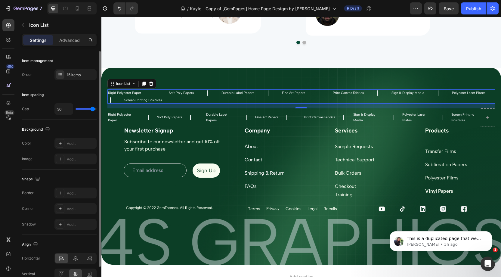
type input "37"
type input "38"
type input "39"
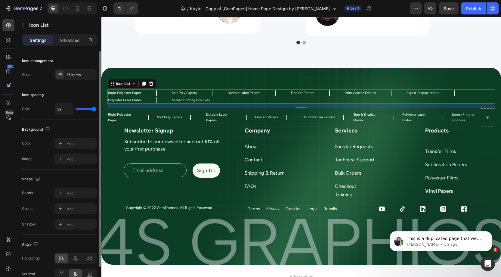
drag, startPoint x: 80, startPoint y: 109, endPoint x: 94, endPoint y: 110, distance: 14.1
type input "39"
click at [94, 109] on input "range" at bounding box center [85, 108] width 21 height 1
click at [78, 261] on div at bounding box center [75, 258] width 13 height 10
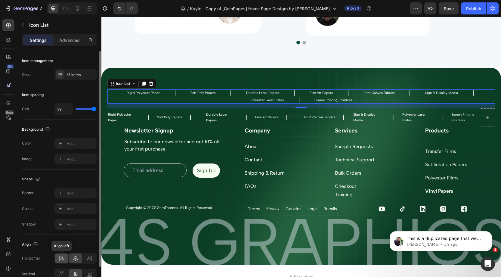
click at [64, 260] on icon at bounding box center [61, 258] width 6 height 6
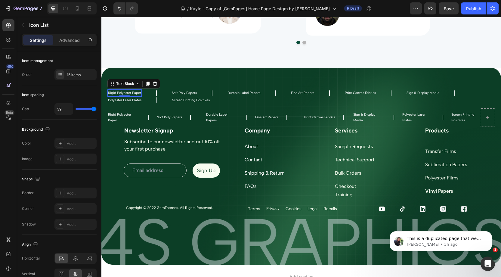
click at [135, 90] on p "Rigid Polyester Paper" at bounding box center [124, 93] width 33 height 6
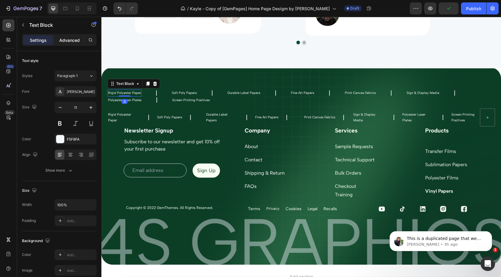
click at [66, 41] on p "Advanced" at bounding box center [69, 40] width 20 height 6
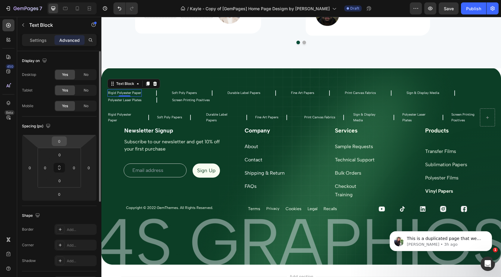
click at [63, 140] on input "0" at bounding box center [59, 141] width 12 height 9
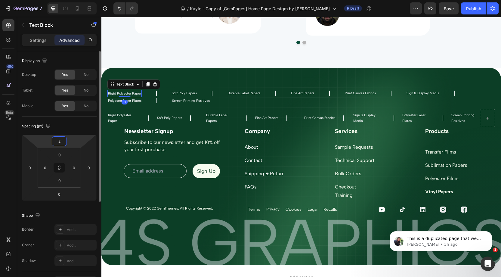
type input "20"
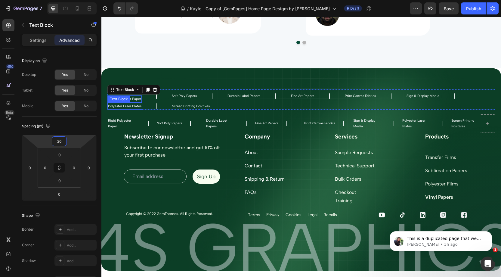
drag, startPoint x: 139, startPoint y: 106, endPoint x: 105, endPoint y: 111, distance: 34.7
click at [140, 106] on p "Polyester Laser Plates" at bounding box center [124, 106] width 33 height 6
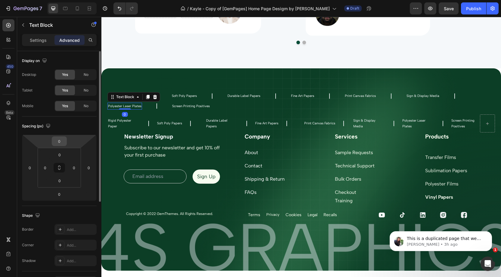
click at [62, 139] on input "0" at bounding box center [59, 141] width 12 height 9
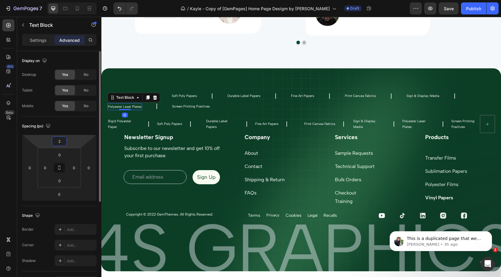
type input "20"
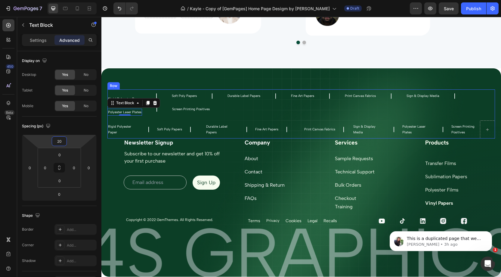
click at [134, 117] on div "Rigid Polyester Paper Text Block Icon Soft Poly Papers Text Block Icon Durable …" at bounding box center [300, 113] width 387 height 49
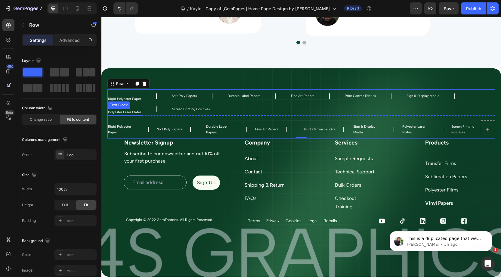
click at [125, 109] on p "Polyester Laser Plates" at bounding box center [124, 112] width 33 height 6
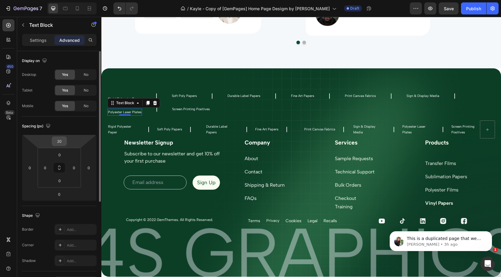
click at [64, 140] on input "20" at bounding box center [59, 141] width 12 height 9
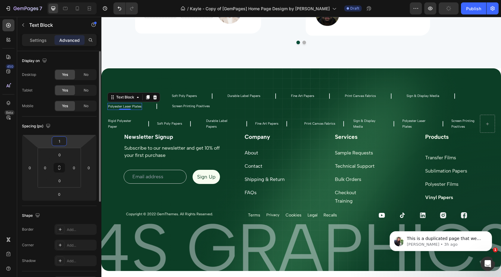
drag, startPoint x: 64, startPoint y: 140, endPoint x: 59, endPoint y: 140, distance: 5.4
click at [59, 140] on input "1" at bounding box center [59, 141] width 12 height 9
type input "20"
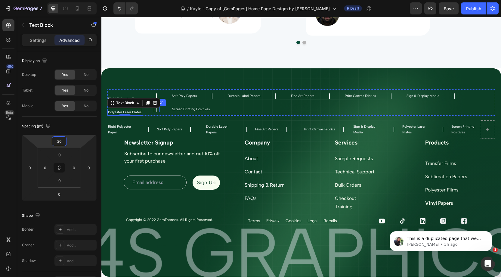
click at [155, 109] on icon at bounding box center [157, 109] width 6 height 6
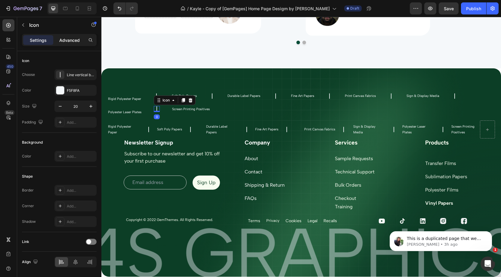
click at [69, 37] on p "Advanced" at bounding box center [69, 40] width 20 height 6
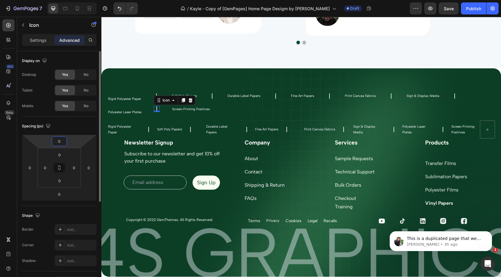
click at [62, 140] on input "0" at bounding box center [59, 141] width 12 height 9
type input "20"
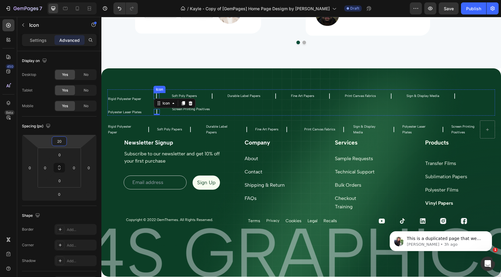
click at [156, 95] on icon at bounding box center [156, 96] width 6 height 6
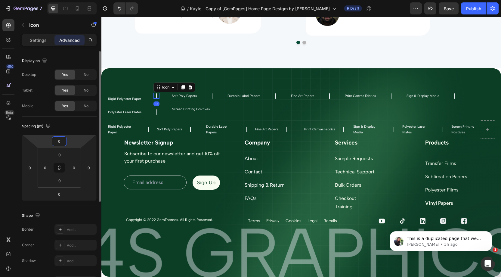
click at [60, 139] on input "0" at bounding box center [59, 141] width 12 height 9
type input "20"
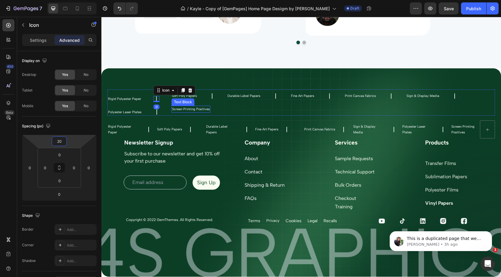
click at [177, 109] on p "Screen Printing Positives" at bounding box center [191, 109] width 38 height 6
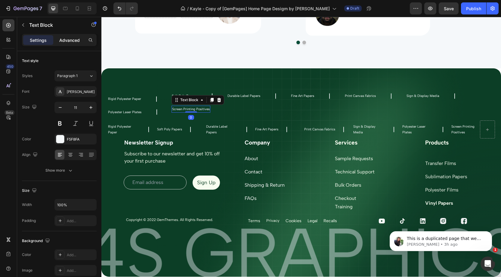
click at [65, 42] on p "Advanced" at bounding box center [69, 40] width 20 height 6
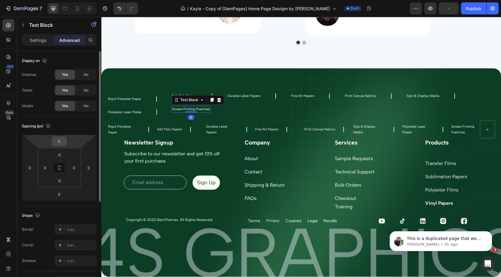
click at [62, 137] on input "0" at bounding box center [59, 141] width 12 height 9
type input "20"
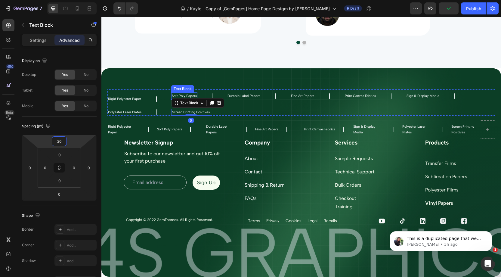
click at [184, 96] on p "Soft Poly Papers" at bounding box center [184, 96] width 25 height 6
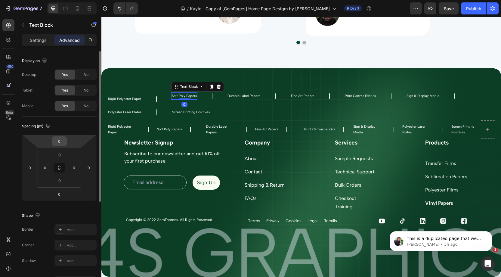
click at [61, 140] on input "0" at bounding box center [59, 141] width 12 height 9
type input "20"
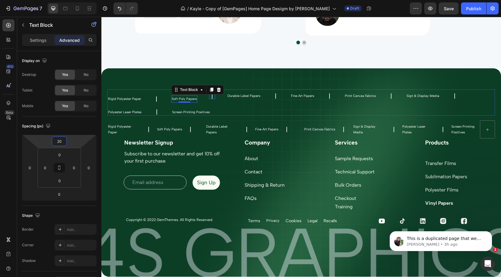
click at [212, 97] on icon at bounding box center [212, 96] width 6 height 6
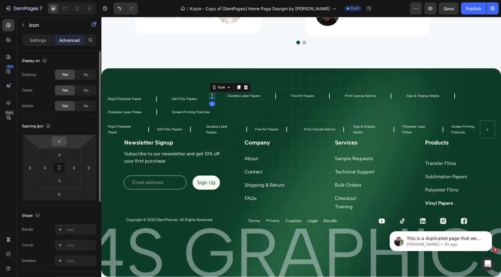
click at [61, 141] on input "0" at bounding box center [59, 141] width 12 height 9
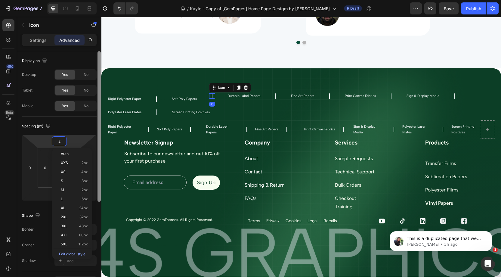
type input "20"
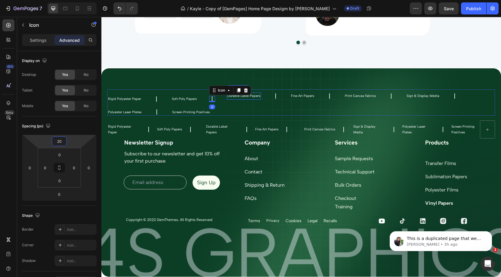
drag, startPoint x: 235, startPoint y: 96, endPoint x: 204, endPoint y: 100, distance: 31.3
click at [235, 96] on p "Durable Label Papers" at bounding box center [243, 96] width 33 height 6
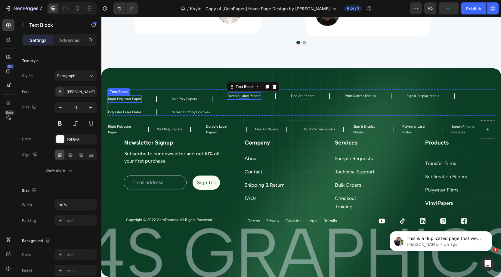
click at [136, 101] on p "Rigid Polyester Paper" at bounding box center [124, 99] width 33 height 6
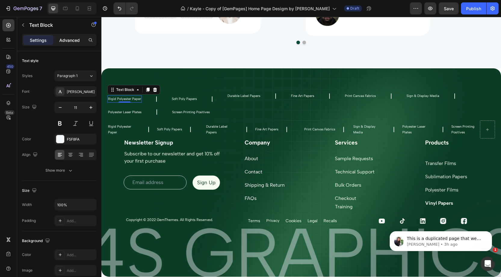
click at [67, 38] on p "Advanced" at bounding box center [69, 40] width 20 height 6
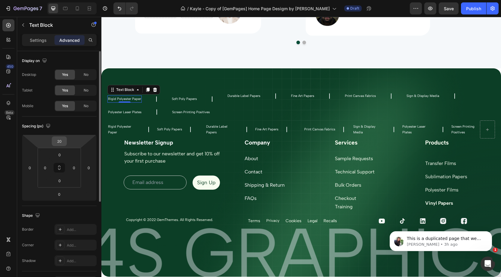
click at [63, 141] on input "20" at bounding box center [59, 141] width 12 height 9
type input "10"
click at [62, 182] on input "0" at bounding box center [60, 180] width 12 height 9
type input "10"
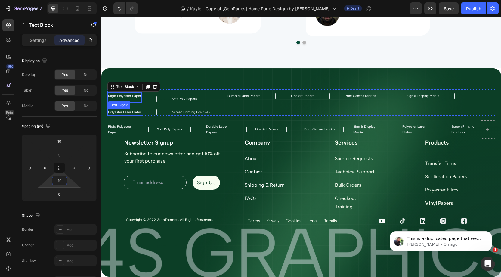
click at [129, 112] on p "Polyester Laser Plates" at bounding box center [124, 112] width 33 height 6
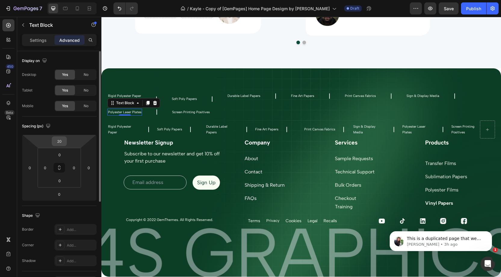
click at [61, 142] on input "20" at bounding box center [59, 141] width 12 height 9
type input "10"
click at [63, 195] on input "0" at bounding box center [59, 193] width 12 height 9
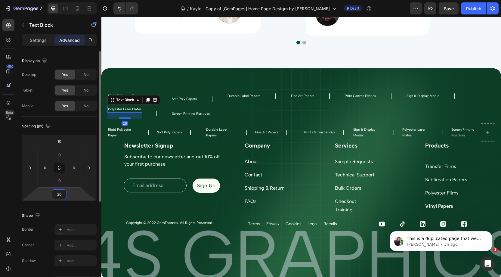
drag, startPoint x: 64, startPoint y: 192, endPoint x: 48, endPoint y: 193, distance: 16.2
click at [47, 193] on div "10 0 20 0" at bounding box center [59, 167] width 75 height 66
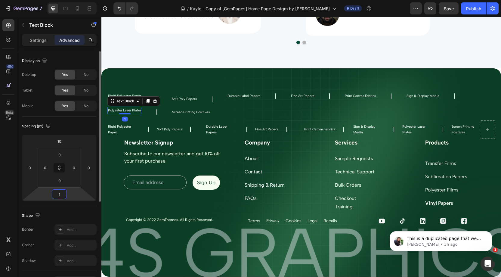
type input "10"
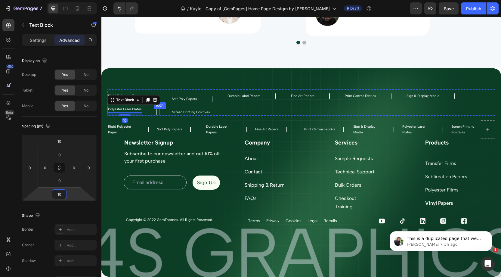
click at [157, 111] on icon at bounding box center [157, 112] width 6 height 6
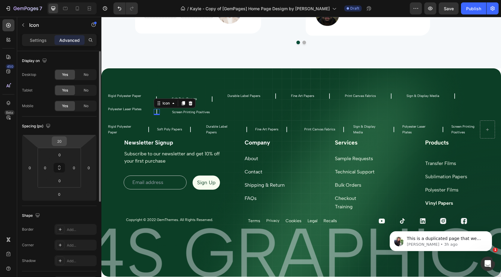
click at [64, 142] on input "20" at bounding box center [59, 141] width 12 height 9
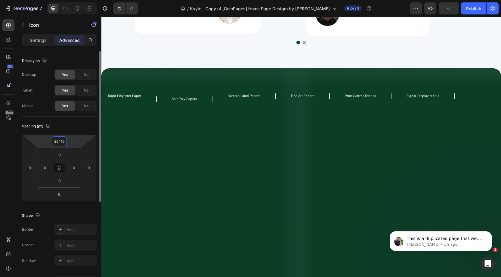
click at [60, 141] on input "25410" at bounding box center [59, 141] width 12 height 9
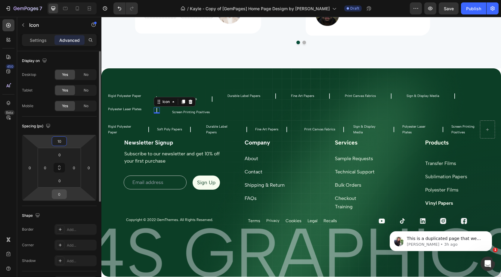
type input "10"
click at [60, 191] on input "0" at bounding box center [59, 193] width 12 height 9
type input "10"
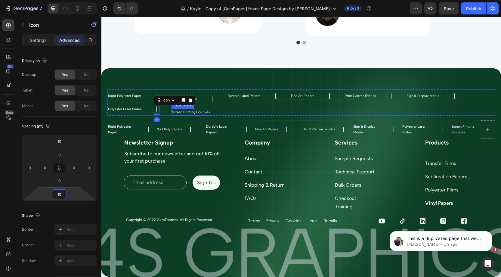
click at [179, 113] on p "Screen Printing Positives" at bounding box center [191, 112] width 38 height 6
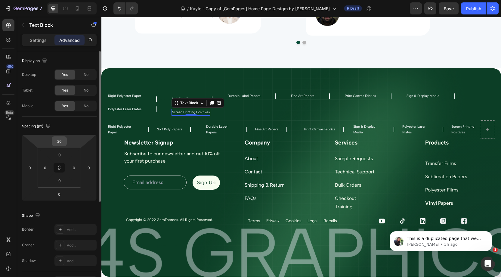
click at [60, 140] on input "20" at bounding box center [59, 141] width 12 height 9
type input "10"
click at [61, 194] on input "0" at bounding box center [59, 193] width 12 height 9
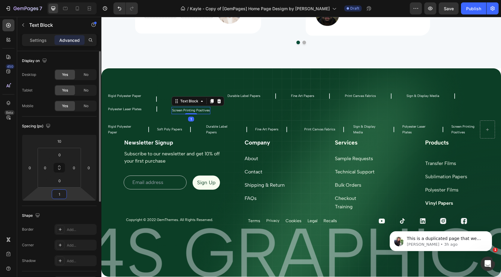
type input "10"
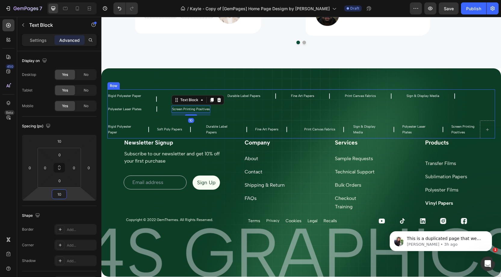
click at [217, 117] on div "Rigid Polyester Paper Text Block Icon Soft Poly Papers Text Block Icon Durable …" at bounding box center [300, 113] width 387 height 49
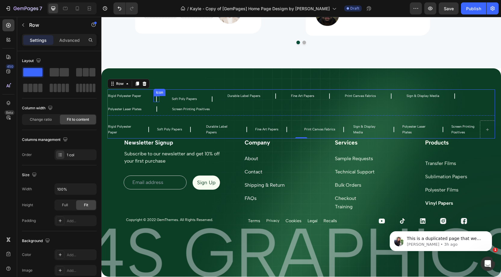
click at [157, 100] on div "Icon" at bounding box center [156, 99] width 6 height 6
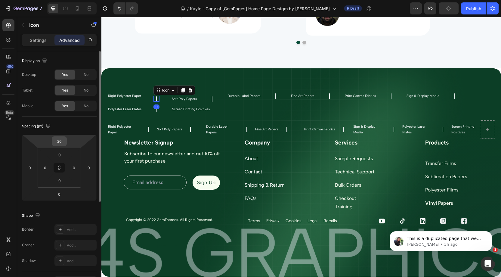
click at [61, 141] on input "20" at bounding box center [59, 141] width 12 height 9
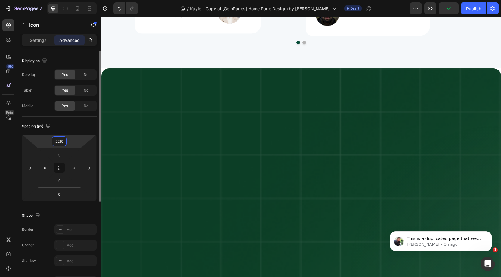
drag, startPoint x: 64, startPoint y: 141, endPoint x: 43, endPoint y: 140, distance: 21.4
click at [38, 141] on div "2210 0 0 0" at bounding box center [59, 167] width 75 height 66
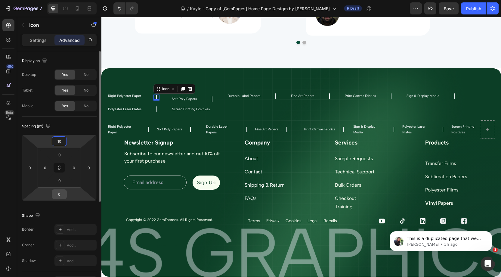
type input "10"
click at [62, 194] on input "0" at bounding box center [59, 193] width 12 height 9
type input "10"
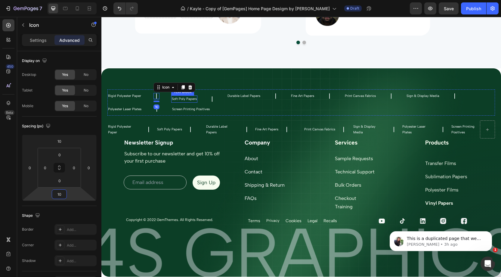
click at [180, 96] on p "Soft Poly Papers" at bounding box center [184, 99] width 25 height 6
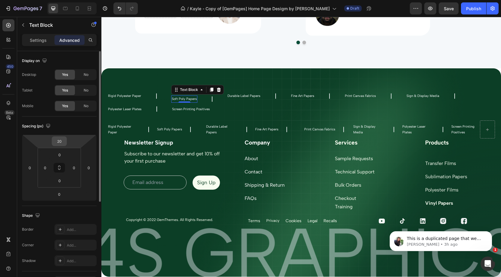
click at [60, 141] on input "20" at bounding box center [59, 141] width 12 height 9
type input "10"
click at [61, 181] on input "0" at bounding box center [60, 180] width 12 height 9
type input "10"
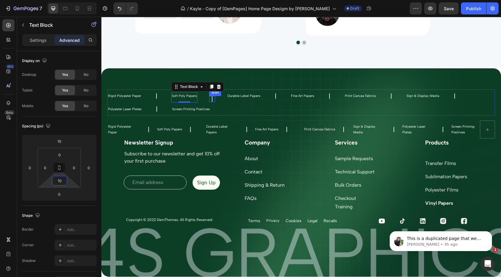
drag, startPoint x: 212, startPoint y: 99, endPoint x: 196, endPoint y: 104, distance: 16.6
click at [211, 99] on icon at bounding box center [212, 99] width 6 height 6
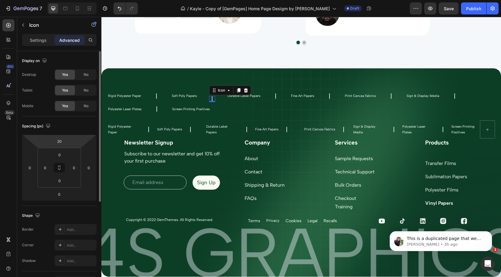
drag, startPoint x: 61, startPoint y: 140, endPoint x: 67, endPoint y: 140, distance: 6.0
click at [62, 140] on input "20" at bounding box center [59, 141] width 12 height 9
type input "10"
click at [60, 178] on input "0" at bounding box center [60, 180] width 12 height 9
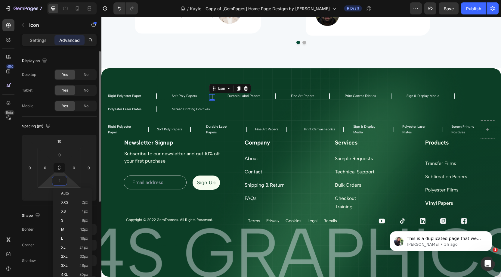
type input "10"
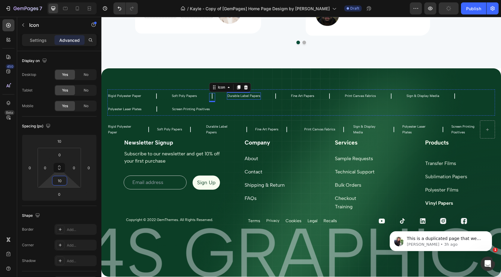
drag, startPoint x: 236, startPoint y: 97, endPoint x: 158, endPoint y: 110, distance: 80.0
click at [237, 97] on p "Durable Label Papers" at bounding box center [243, 96] width 33 height 6
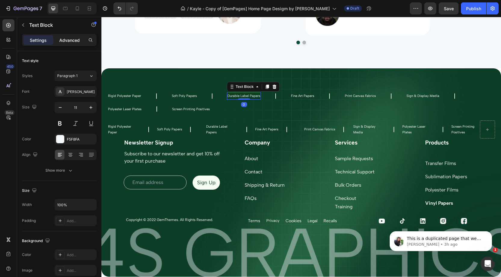
click at [70, 38] on p "Advanced" at bounding box center [69, 40] width 20 height 6
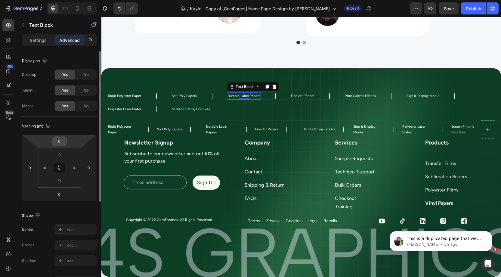
click at [62, 141] on input "0" at bounding box center [59, 141] width 12 height 9
type input "10"
click at [60, 194] on input "0" at bounding box center [59, 193] width 12 height 9
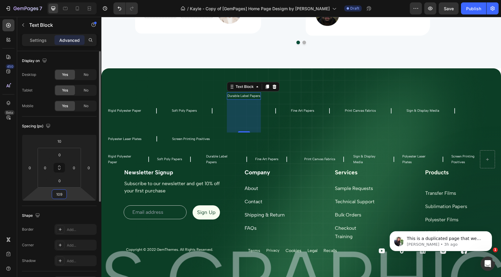
type input "10"
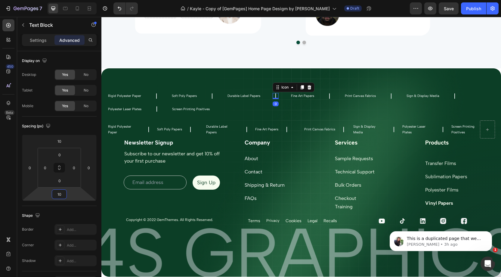
drag, startPoint x: 273, startPoint y: 95, endPoint x: 109, endPoint y: 147, distance: 171.2
click at [273, 96] on icon at bounding box center [275, 96] width 6 height 6
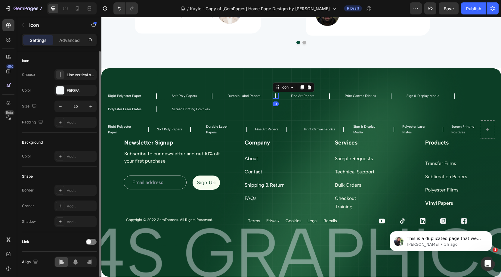
drag, startPoint x: 71, startPoint y: 39, endPoint x: 58, endPoint y: 119, distance: 81.0
click at [71, 40] on p "Advanced" at bounding box center [69, 40] width 20 height 6
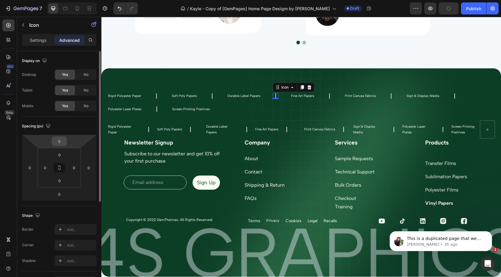
click at [63, 140] on input "0" at bounding box center [59, 141] width 12 height 9
type input "10"
click at [62, 195] on input "0" at bounding box center [59, 193] width 12 height 9
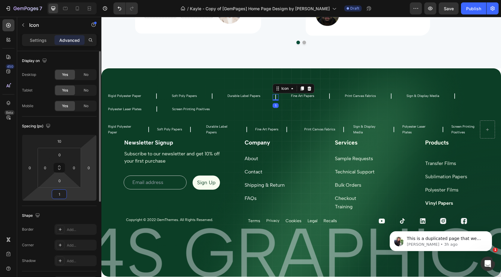
type input "10"
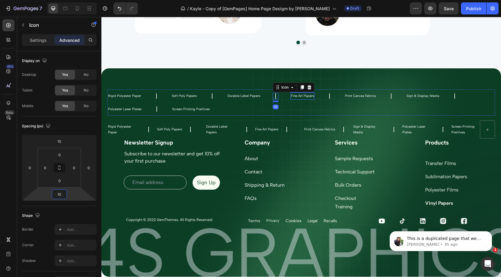
click at [301, 97] on p "Fine Art Papers" at bounding box center [302, 96] width 23 height 6
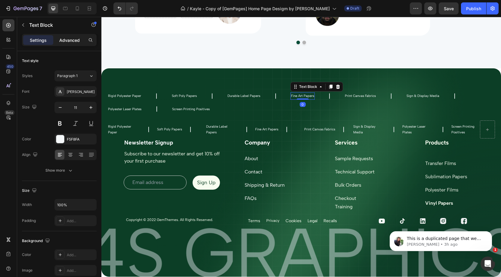
click at [66, 41] on p "Advanced" at bounding box center [69, 40] width 20 height 6
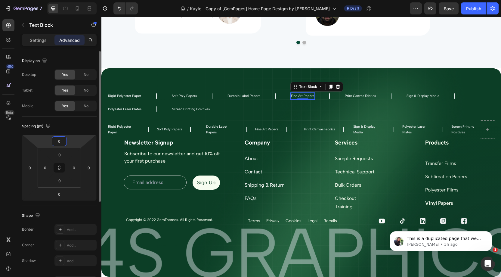
click at [60, 140] on input "0" at bounding box center [59, 141] width 12 height 9
type input "10"
click at [60, 192] on input "0" at bounding box center [59, 193] width 12 height 9
type input "10"
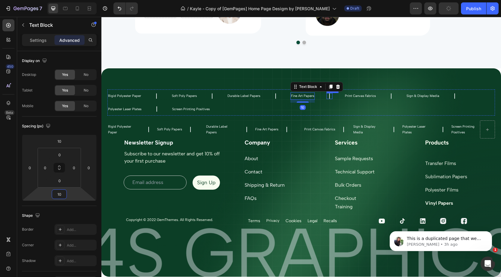
click at [329, 96] on icon at bounding box center [329, 96] width 6 height 6
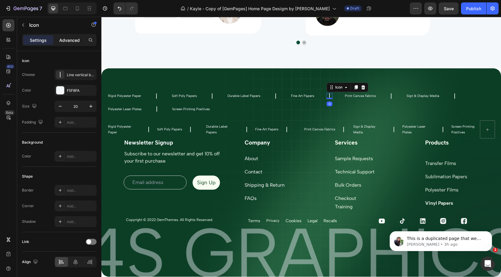
click at [67, 41] on p "Advanced" at bounding box center [69, 40] width 20 height 6
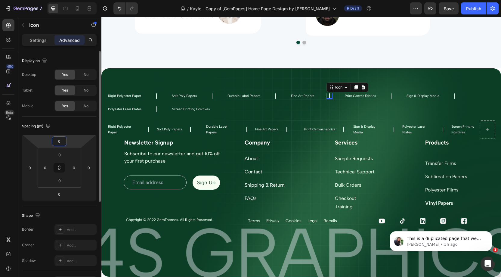
click at [64, 142] on input "0" at bounding box center [59, 141] width 12 height 9
type input "10"
click at [61, 192] on input "0" at bounding box center [59, 193] width 12 height 9
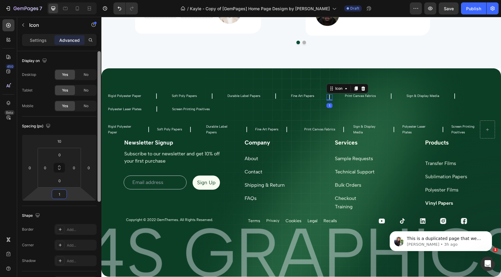
type input "10"
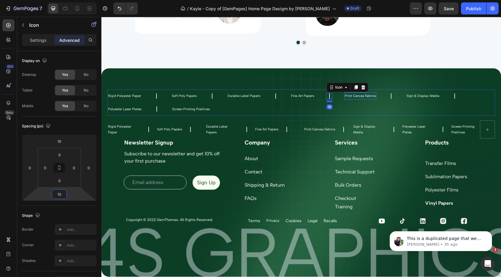
drag, startPoint x: 351, startPoint y: 95, endPoint x: 112, endPoint y: 117, distance: 239.8
click at [351, 95] on p "Print Canvas Fabrics" at bounding box center [360, 96] width 31 height 6
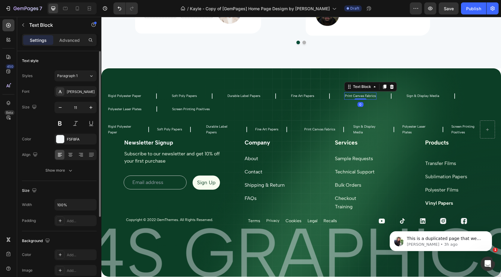
drag, startPoint x: 62, startPoint y: 37, endPoint x: 64, endPoint y: 64, distance: 27.8
click at [63, 38] on p "Advanced" at bounding box center [69, 40] width 20 height 6
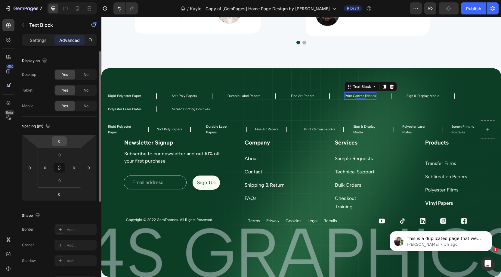
click at [60, 139] on input "0" at bounding box center [59, 141] width 12 height 9
type input "10"
click at [61, 192] on input "0" at bounding box center [59, 193] width 12 height 9
type input "10"
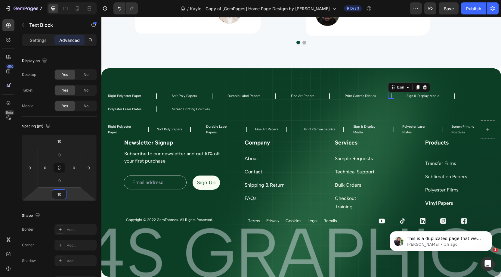
click at [391, 97] on icon at bounding box center [391, 95] width 1 height 5
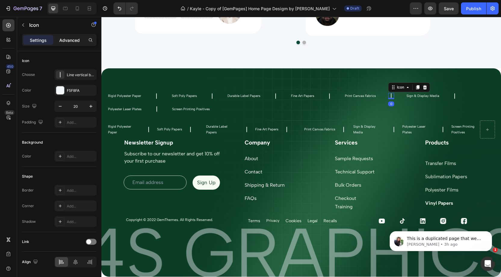
click at [70, 40] on p "Advanced" at bounding box center [69, 40] width 20 height 6
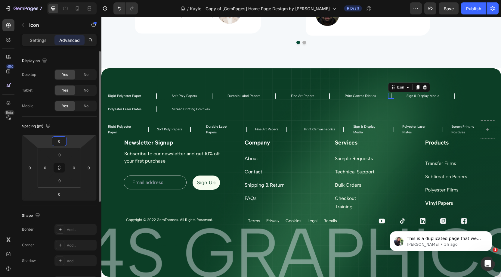
click at [61, 141] on input "0" at bounding box center [59, 141] width 12 height 9
type input "10"
click at [62, 194] on input "0" at bounding box center [59, 193] width 12 height 9
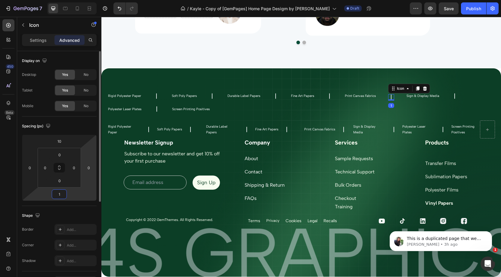
type input "10"
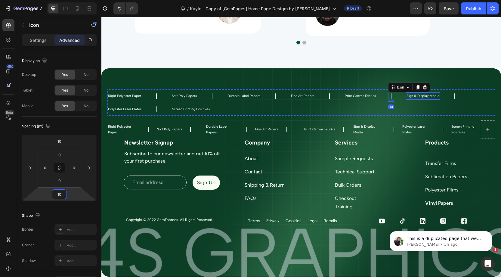
click at [415, 97] on p "Sign & Display Media" at bounding box center [422, 96] width 33 height 6
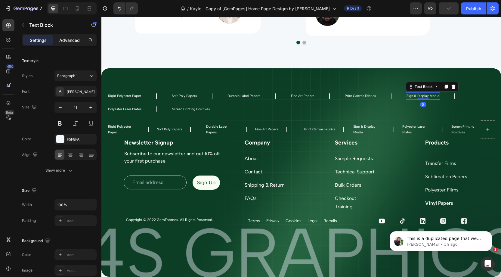
drag, startPoint x: 73, startPoint y: 41, endPoint x: 77, endPoint y: 44, distance: 4.9
click at [75, 42] on p "Advanced" at bounding box center [69, 40] width 20 height 6
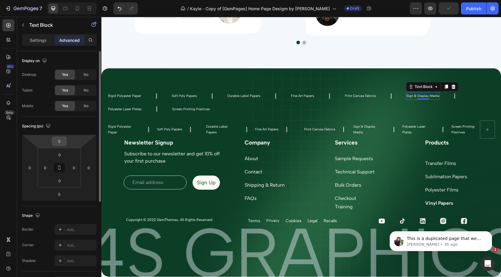
click at [60, 139] on input "0" at bounding box center [59, 141] width 12 height 9
type input "10"
click at [63, 192] on input "0" at bounding box center [59, 193] width 12 height 9
type input "10"
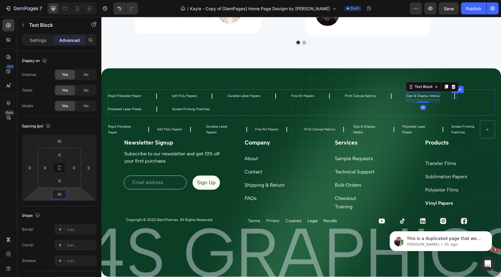
scroll to position [2411, 0]
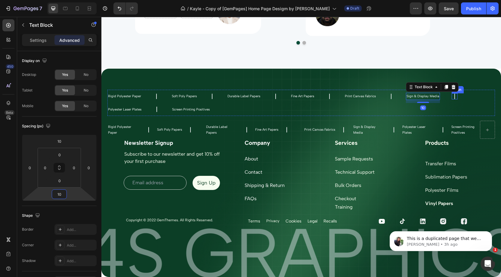
click at [454, 97] on icon at bounding box center [454, 96] width 1 height 5
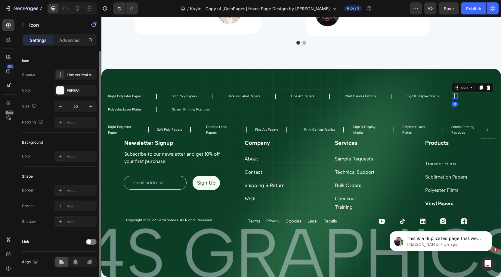
drag, startPoint x: 69, startPoint y: 39, endPoint x: 67, endPoint y: 126, distance: 86.9
click at [69, 39] on p "Advanced" at bounding box center [69, 40] width 20 height 6
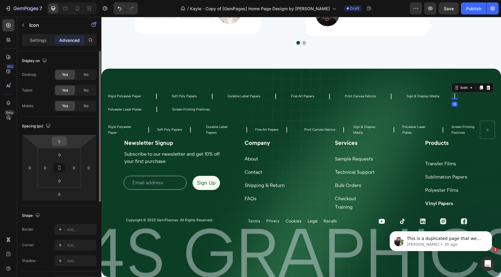
click at [63, 142] on input "0" at bounding box center [59, 141] width 12 height 9
type input "10"
click at [60, 192] on input "0" at bounding box center [59, 193] width 12 height 9
type input "10"
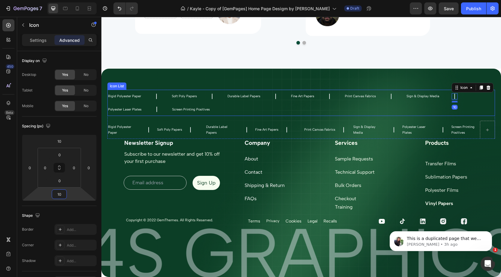
click at [249, 102] on div "Durable Label Papers Text Block" at bounding box center [244, 96] width 34 height 13
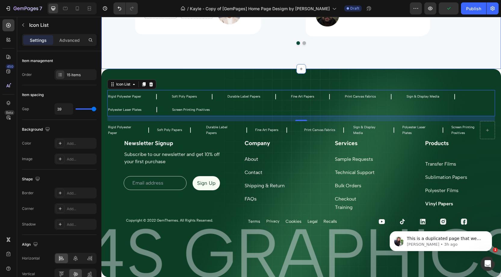
scroll to position [2413, 0]
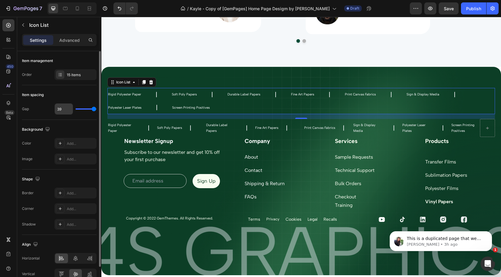
click at [65, 106] on input "39" at bounding box center [64, 108] width 18 height 11
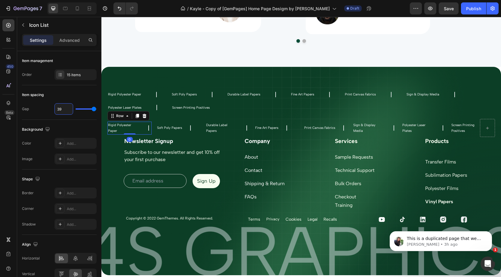
click at [141, 129] on div "Rigid Polyester Paper Text Block Icon Row 0" at bounding box center [129, 127] width 44 height 13
click at [161, 94] on div "Rigid Polyester Paper Text Block Icon Soft Poly Papers Text Block Icon Durable …" at bounding box center [300, 101] width 387 height 26
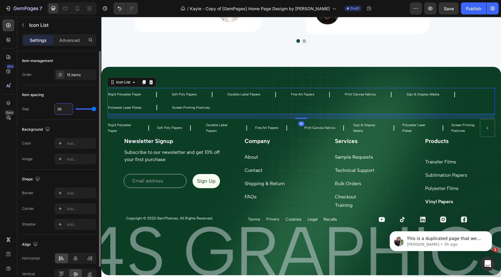
click at [66, 108] on input "39" at bounding box center [64, 108] width 18 height 11
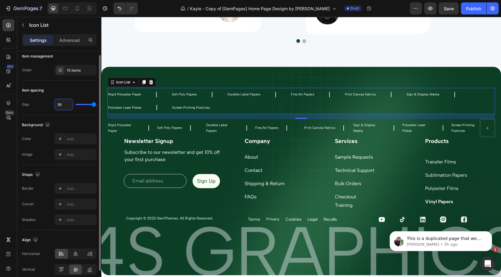
type input "1"
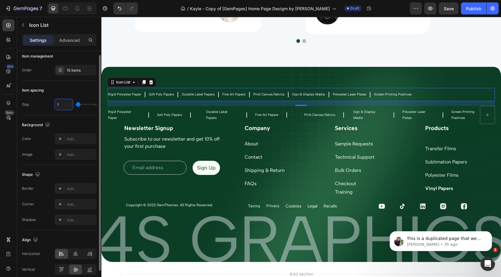
type input "16"
click at [76, 251] on icon at bounding box center [75, 254] width 6 height 6
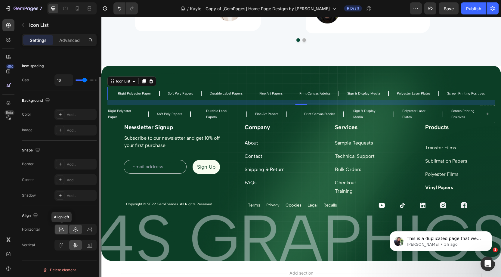
scroll to position [27, 0]
type input "20"
type input "21"
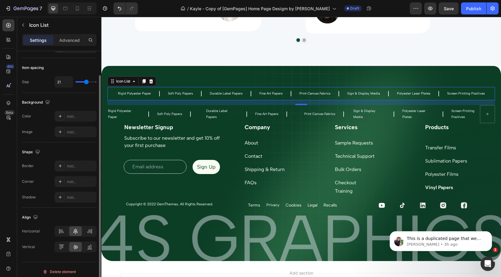
type input "22"
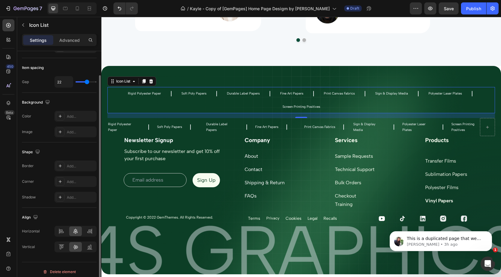
type input "24"
type input "25"
type input "26"
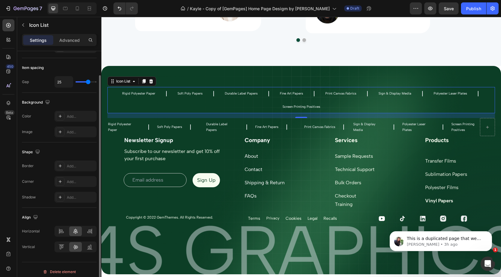
type input "26"
type input "27"
type input "28"
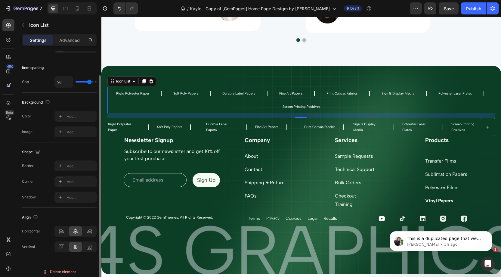
type input "29"
type input "30"
type input "31"
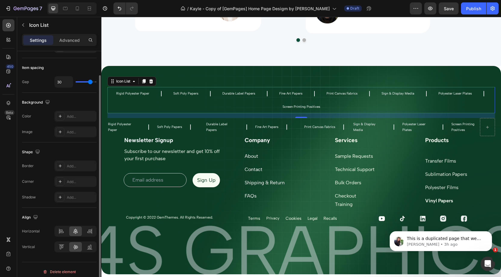
type input "31"
type input "32"
type input "34"
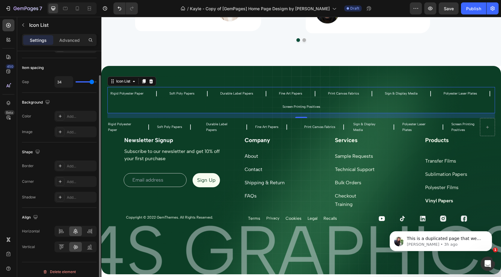
type input "35"
type input "36"
type input "35"
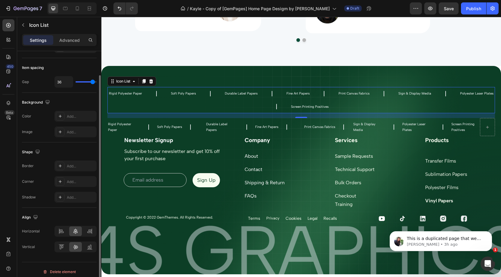
type input "35"
type input "33"
type input "32"
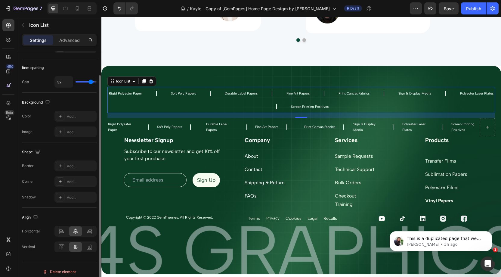
type input "31"
type input "21"
type input "17"
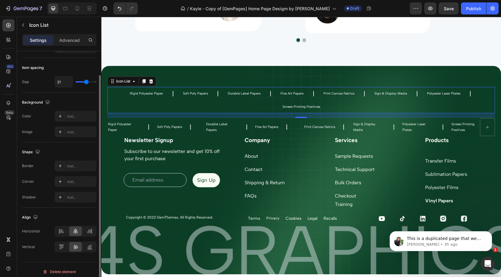
type input "17"
type input "16"
type input "15"
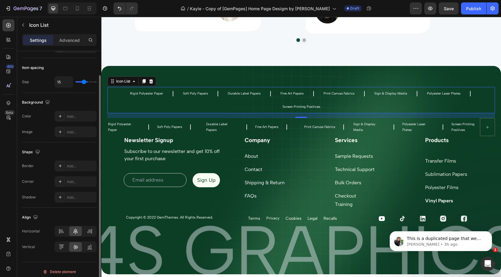
type input "14"
type input "13"
type input "12"
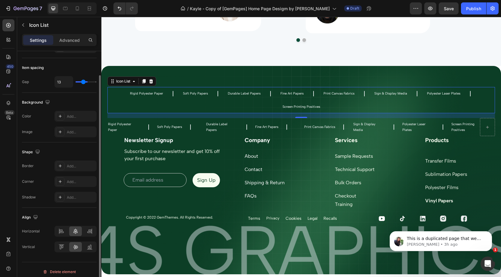
type input "12"
type input "11"
type input "10"
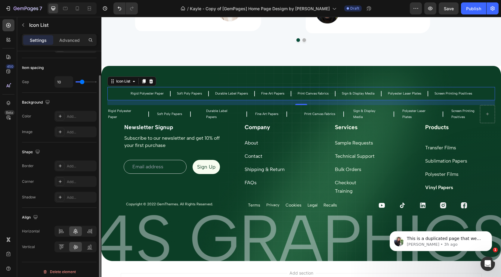
type input "9"
type input "8"
type input "6"
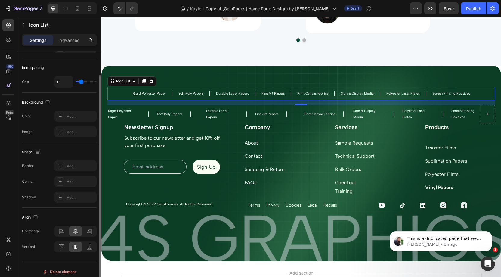
type input "6"
type input "5"
type input "4"
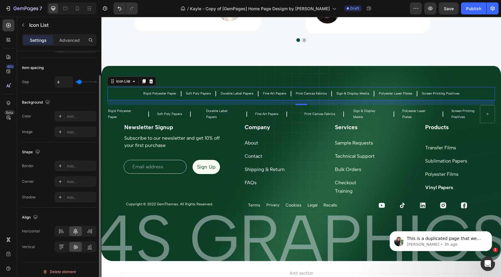
type input "3"
type input "2"
type input "1"
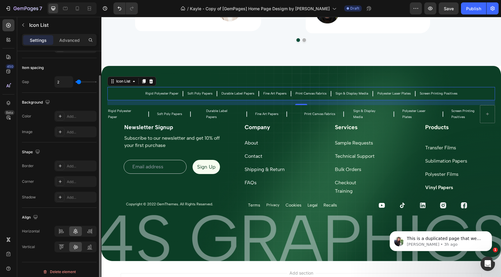
type input "1"
type input "0"
type input "1"
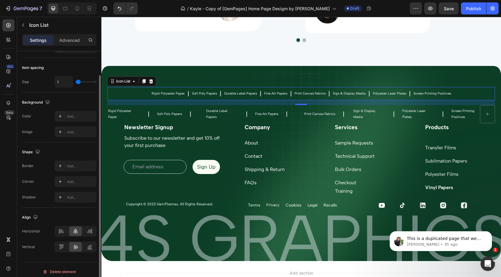
type input "12"
click at [82, 82] on input "range" at bounding box center [85, 81] width 21 height 1
click at [64, 81] on input "12" at bounding box center [64, 81] width 18 height 11
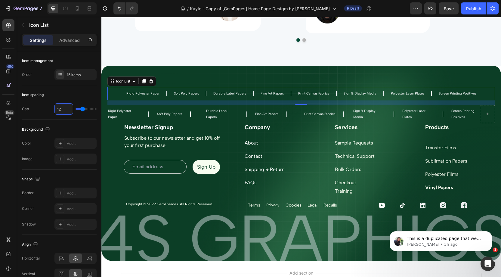
scroll to position [27, 0]
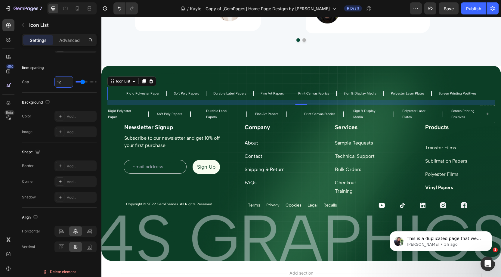
type input "1"
type input "16"
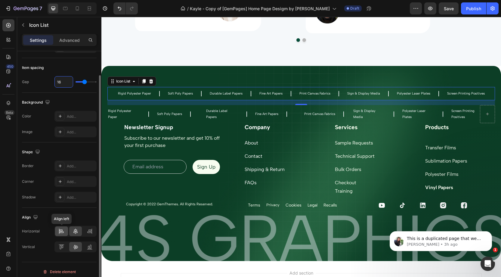
type input "16"
click at [65, 227] on div at bounding box center [61, 231] width 13 height 10
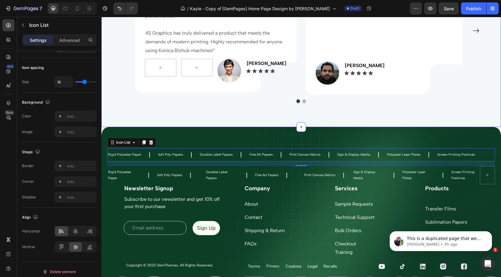
scroll to position [2352, 0]
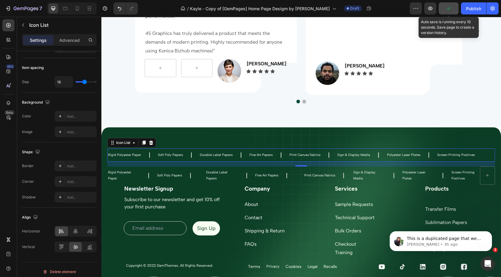
drag, startPoint x: 447, startPoint y: 8, endPoint x: 441, endPoint y: 9, distance: 6.7
click at [447, 9] on icon "button" at bounding box center [448, 8] width 6 height 6
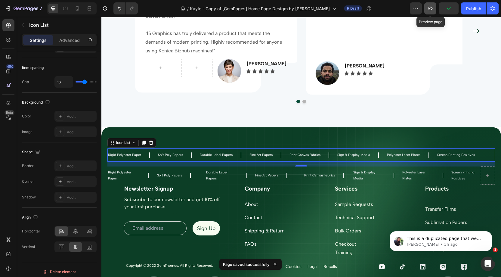
click at [432, 9] on icon "button" at bounding box center [430, 9] width 5 height 4
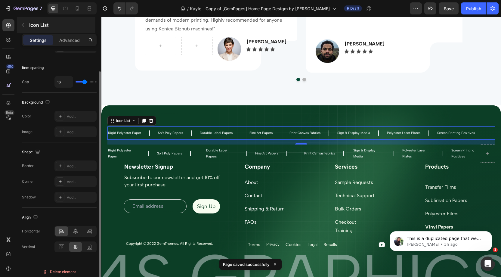
scroll to position [24, 0]
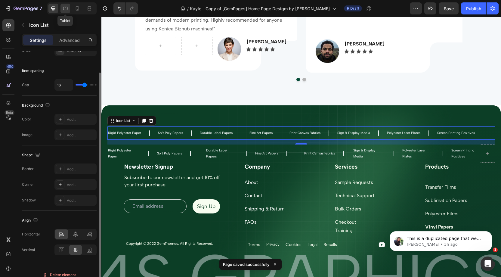
click at [68, 11] on div at bounding box center [65, 9] width 10 height 10
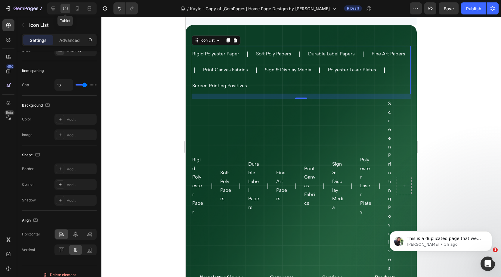
scroll to position [2512, 0]
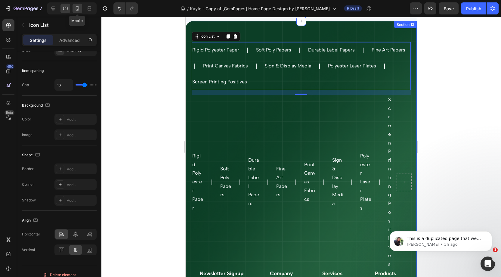
click at [75, 10] on icon at bounding box center [77, 8] width 6 height 6
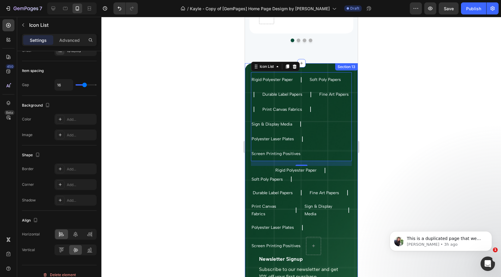
scroll to position [2445, 0]
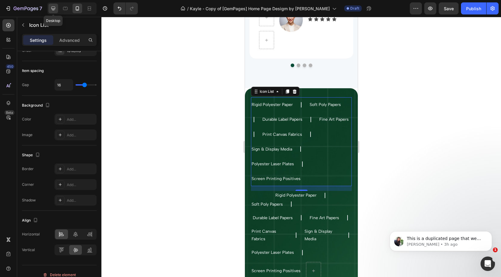
click at [53, 11] on icon at bounding box center [53, 8] width 6 height 6
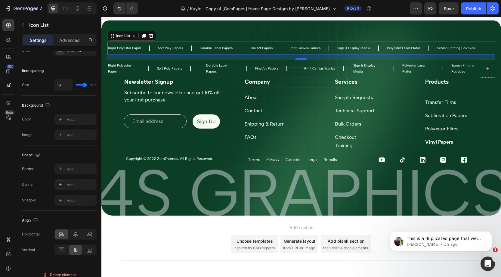
scroll to position [2462, 0]
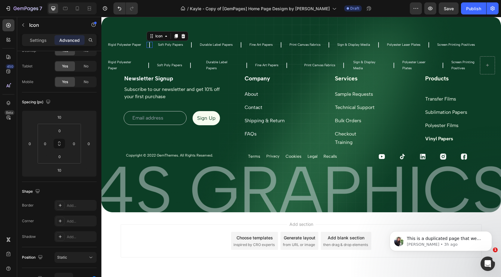
click at [149, 45] on icon at bounding box center [149, 45] width 6 height 6
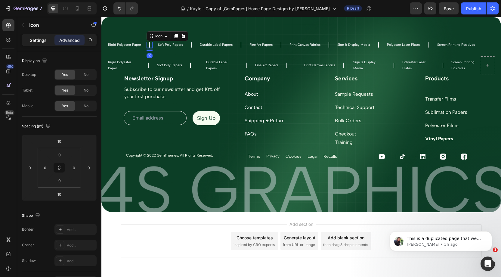
click at [34, 37] on p "Settings" at bounding box center [38, 40] width 17 height 6
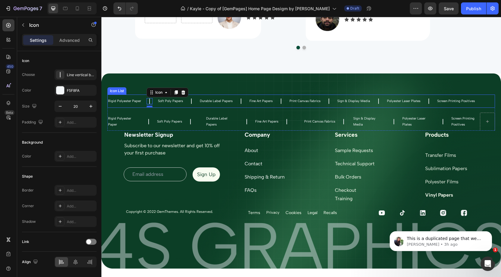
scroll to position [2404, 0]
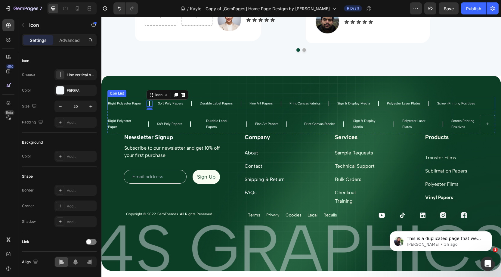
click at [143, 99] on div "Rigid Polyester Paper Text Block Icon 10 Soft Poly Papers Text Block Icon Durab…" at bounding box center [300, 103] width 387 height 13
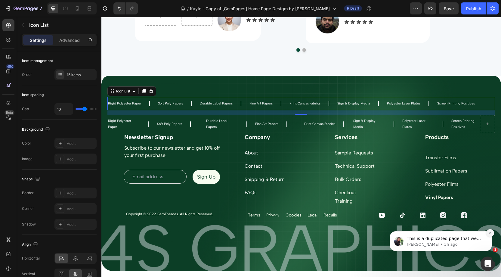
click at [488, 233] on icon "Dismiss notification" at bounding box center [489, 232] width 3 height 3
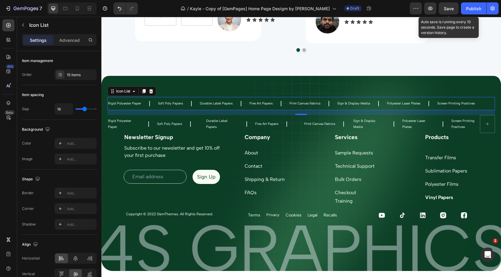
drag, startPoint x: 452, startPoint y: 9, endPoint x: 421, endPoint y: 1, distance: 31.6
click at [448, 9] on span "Save" at bounding box center [449, 8] width 10 height 5
